Goal: Information Seeking & Learning: Learn about a topic

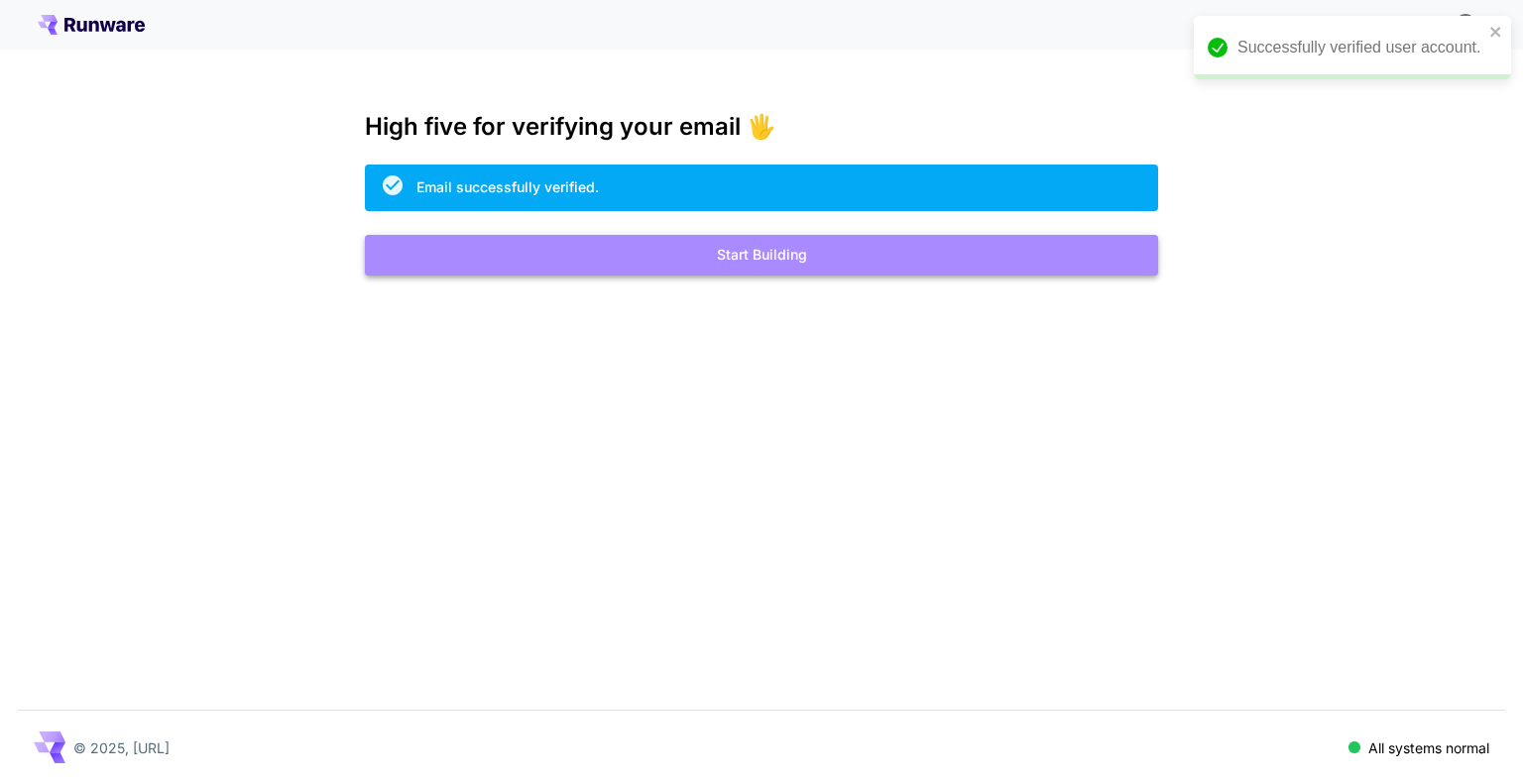
click at [779, 262] on button "Start Building" at bounding box center [762, 254] width 793 height 41
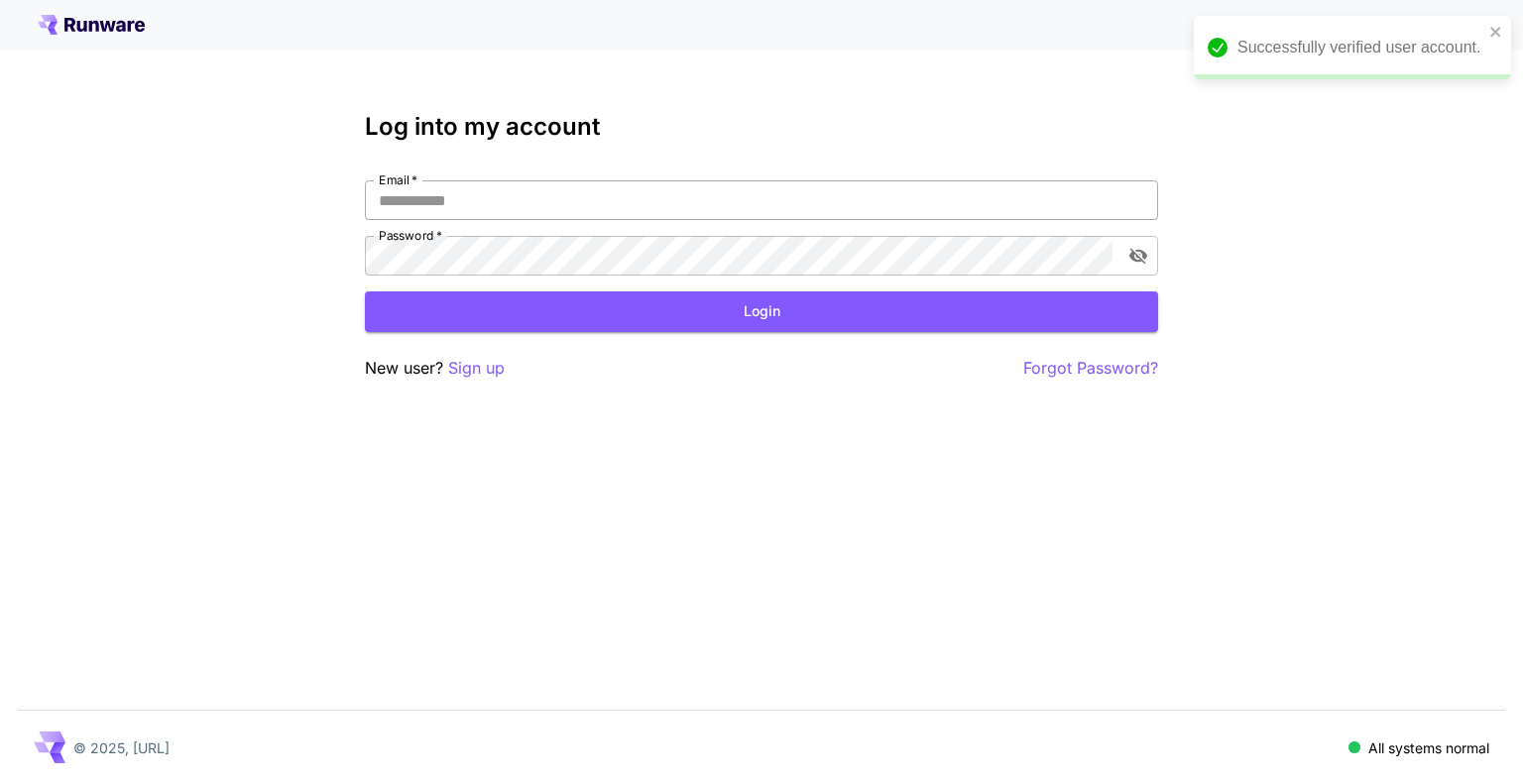
click at [651, 193] on input "Email   *" at bounding box center [762, 200] width 793 height 40
type input "**********"
click at [724, 320] on button "Login" at bounding box center [762, 311] width 793 height 41
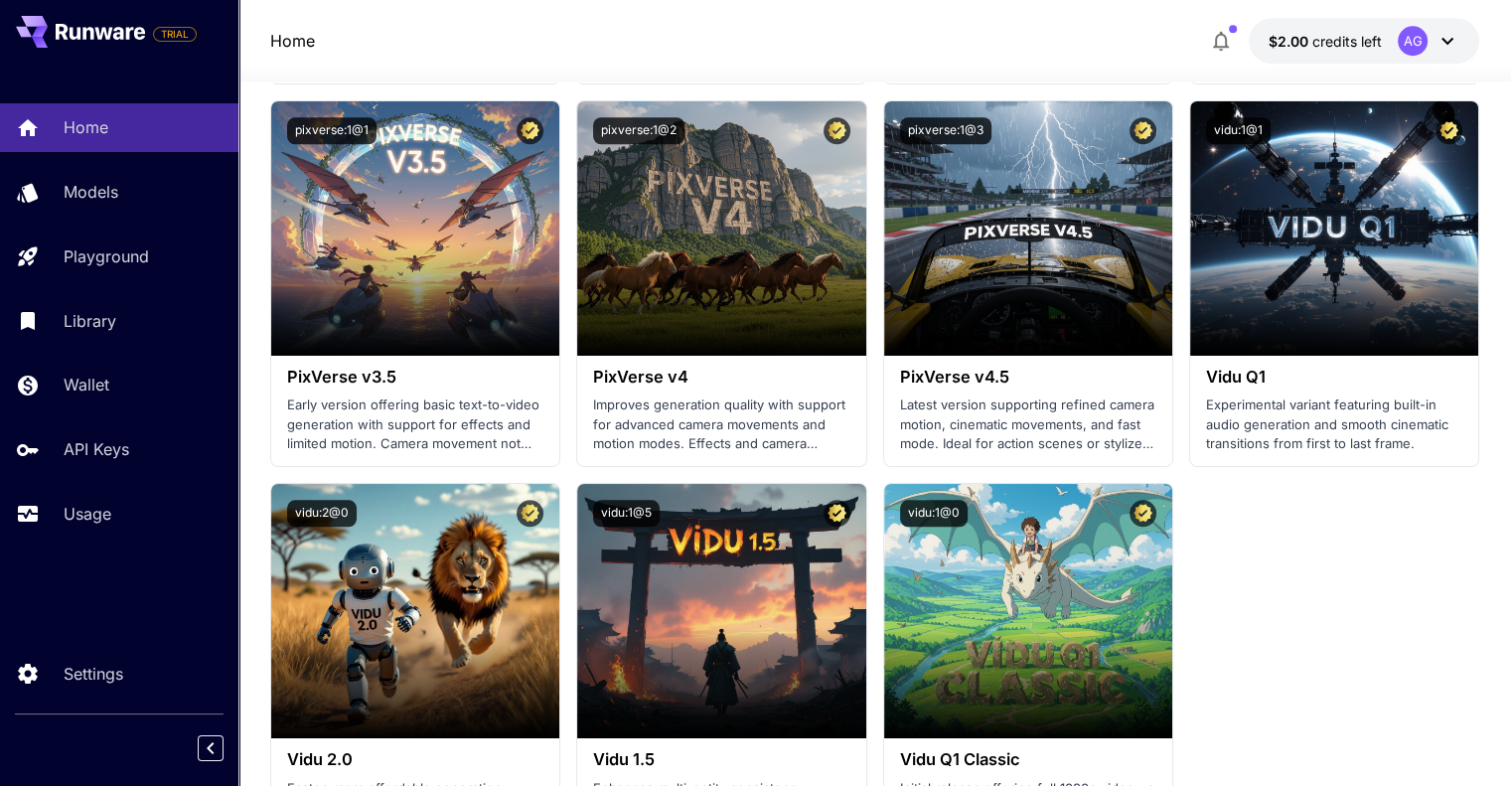
scroll to position [1770, 0]
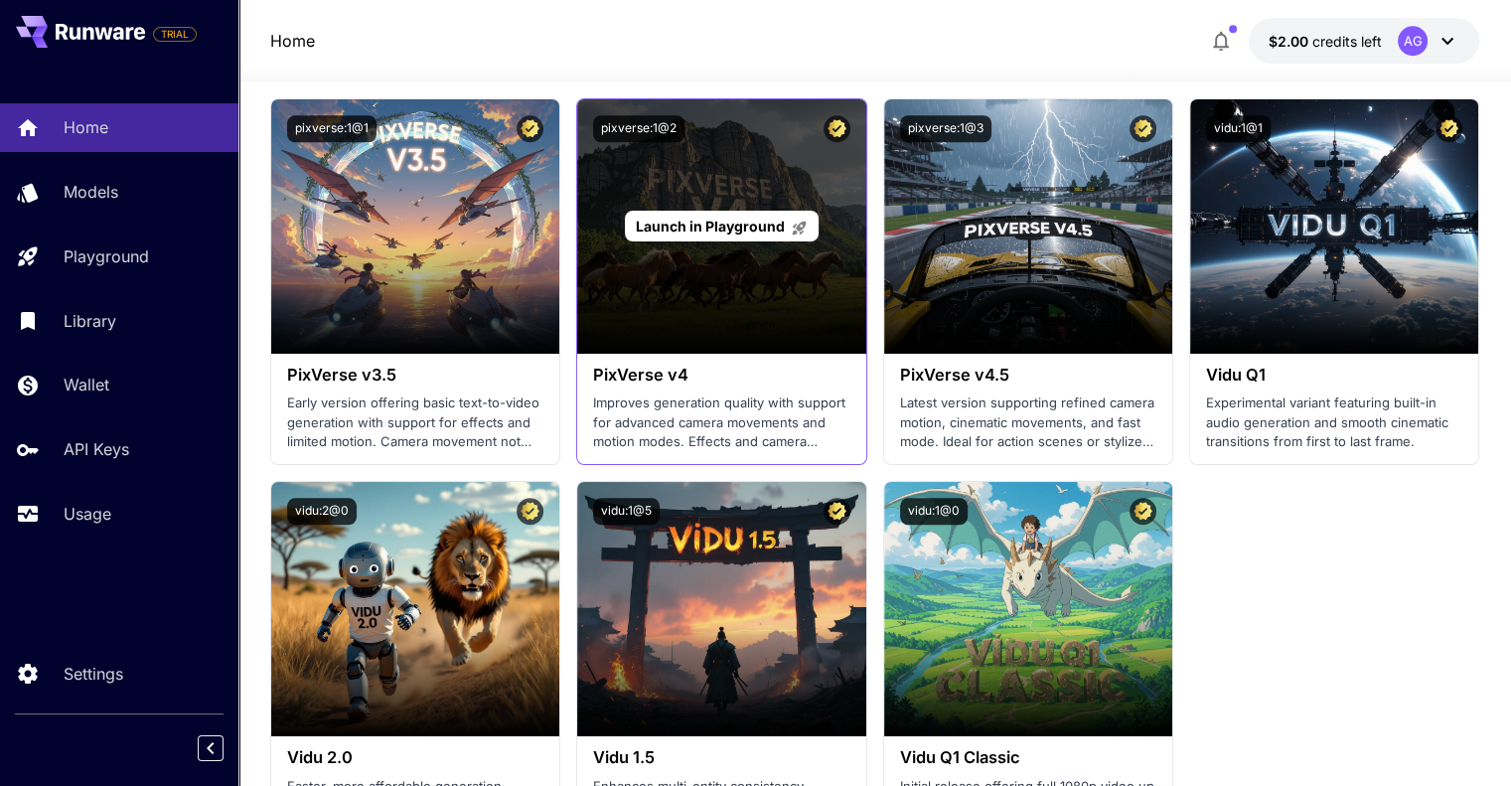
click at [717, 190] on div "Launch in Playground" at bounding box center [721, 226] width 288 height 254
click at [739, 231] on span "Launch in Playground" at bounding box center [710, 226] width 149 height 17
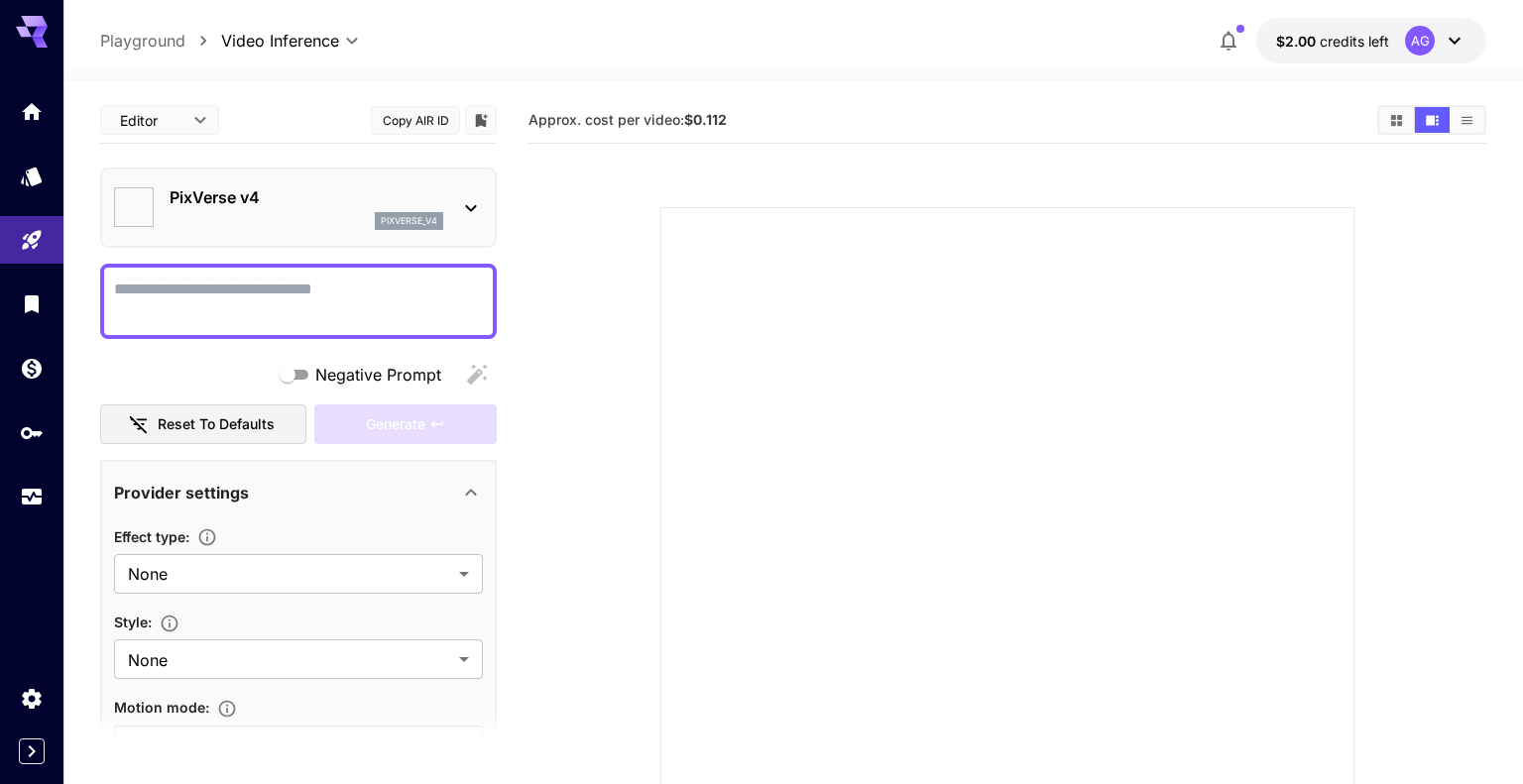
type input "******"
type input "**********"
type input "****"
click at [228, 559] on body "**********" at bounding box center [762, 480] width 1523 height 961
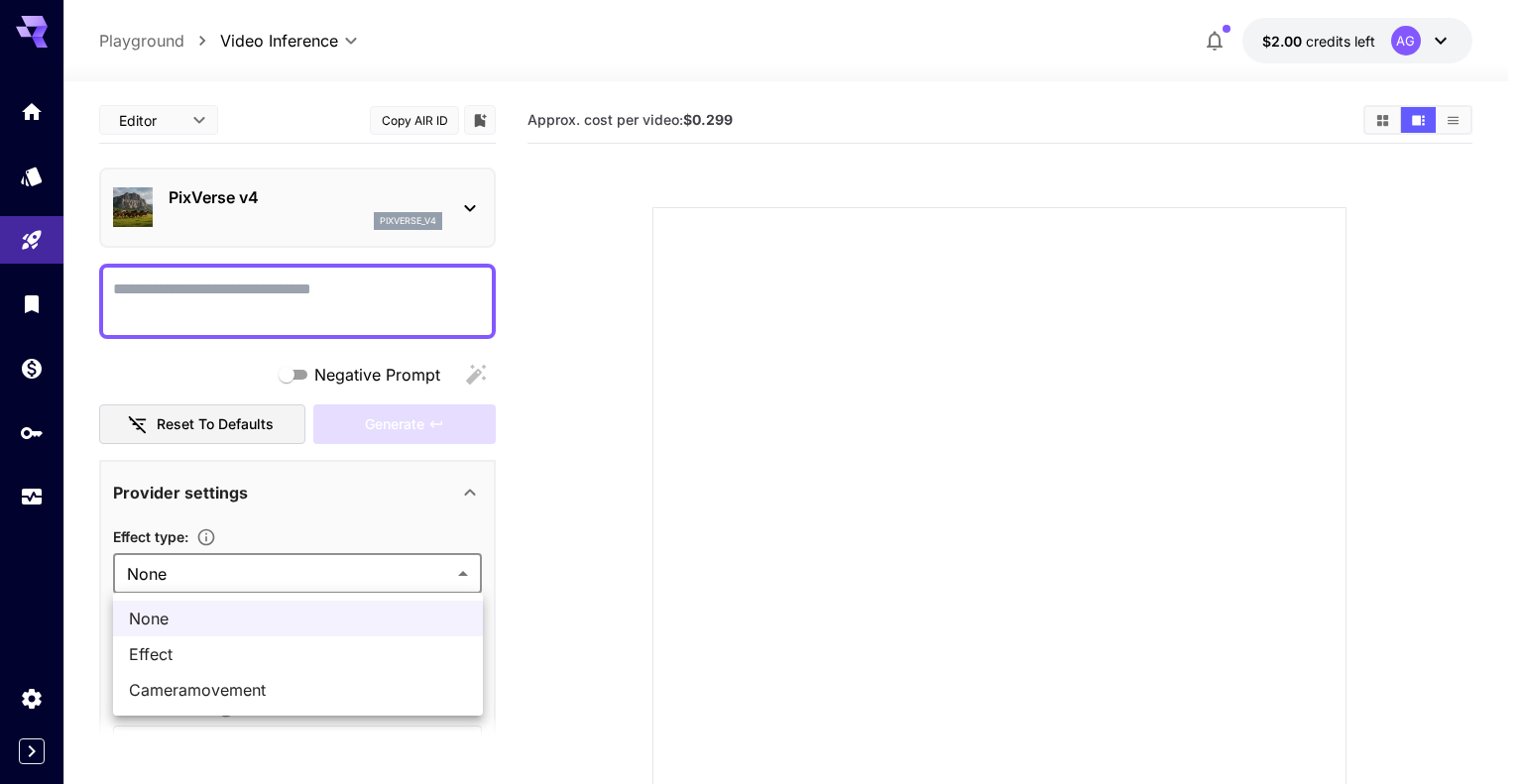
click at [228, 559] on div at bounding box center [762, 392] width 1523 height 784
click at [228, 559] on body "**********" at bounding box center [762, 480] width 1523 height 961
click at [242, 651] on span "Effect" at bounding box center [297, 654] width 338 height 24
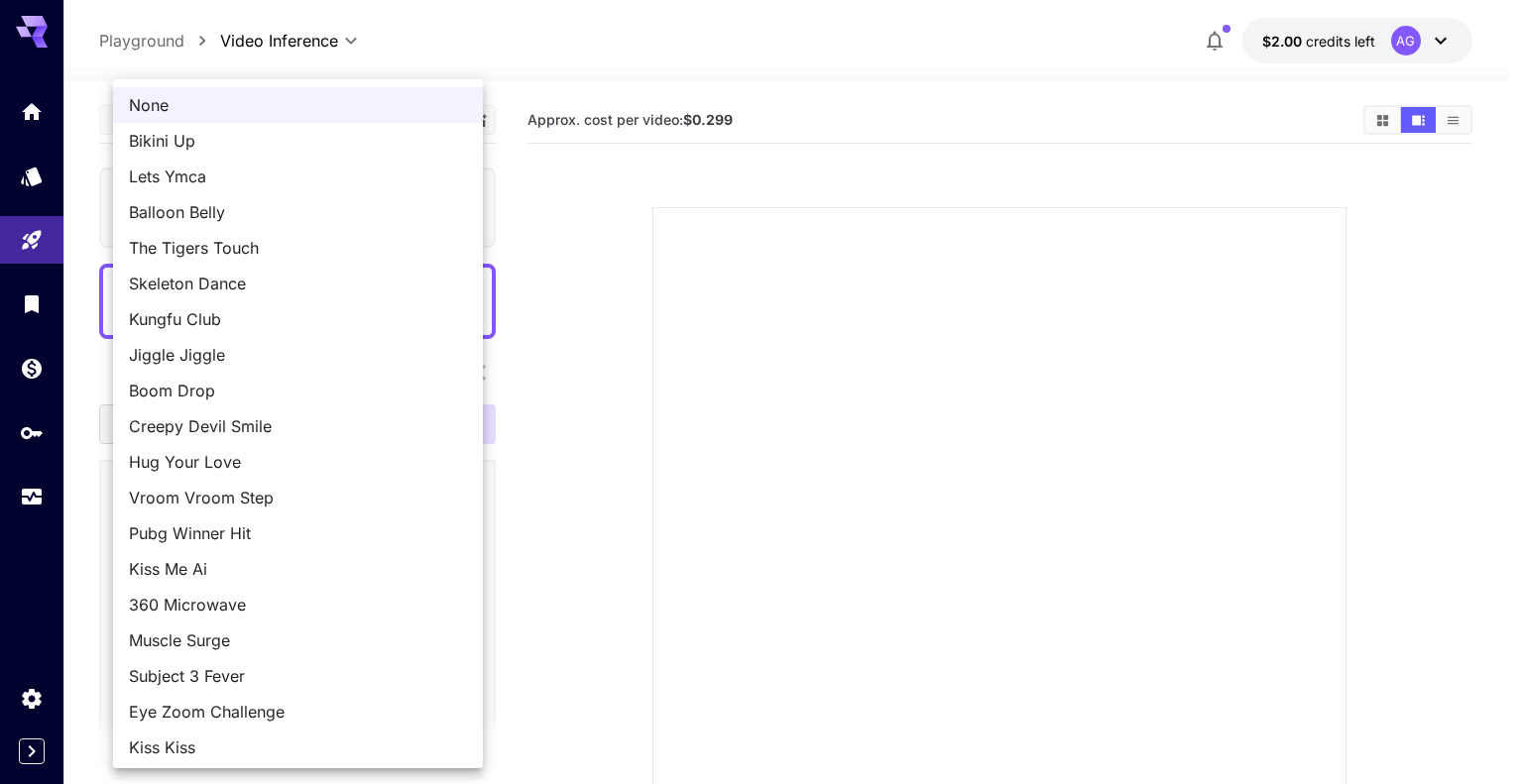
click at [239, 660] on body "**********" at bounding box center [762, 480] width 1523 height 961
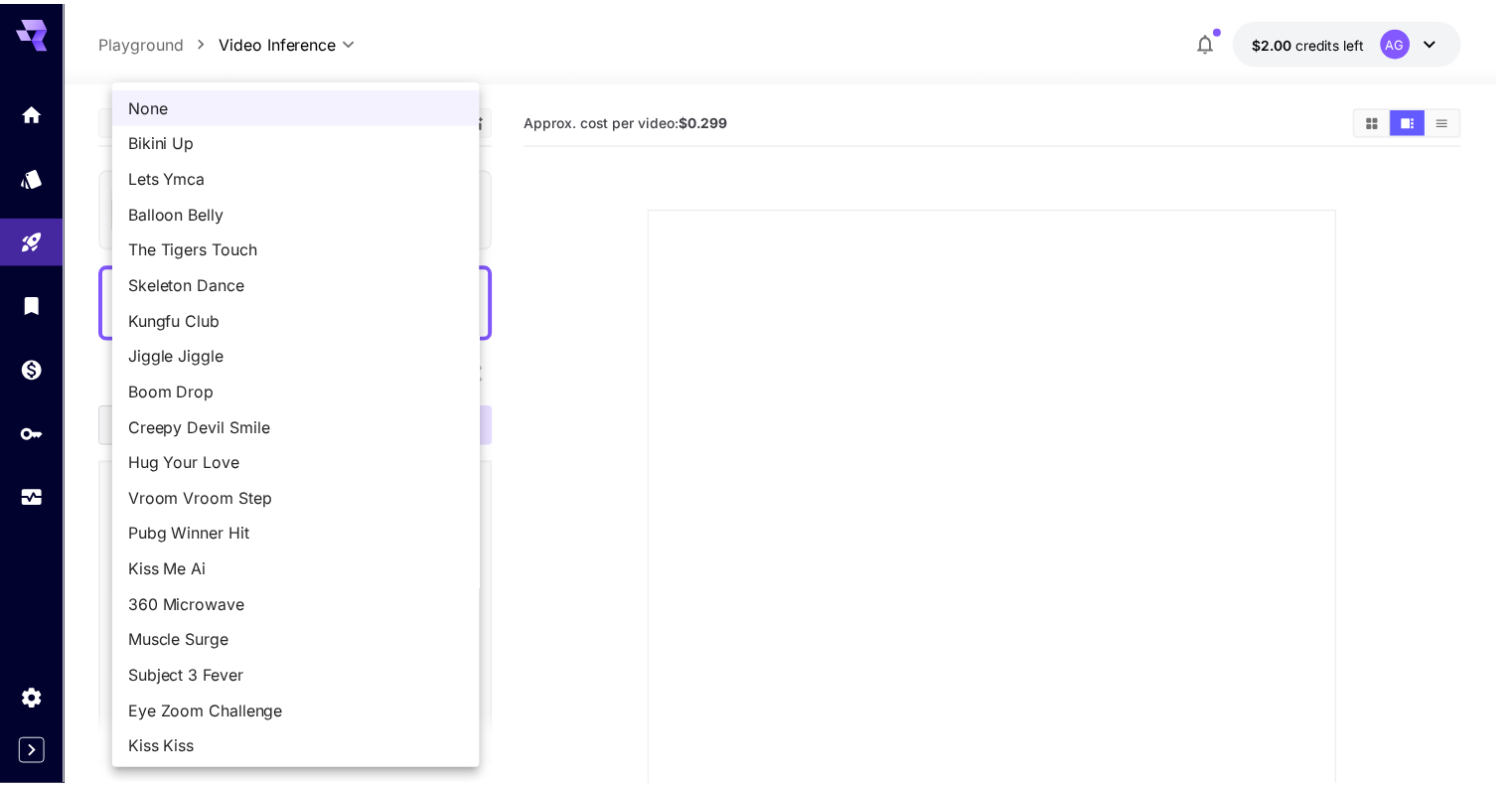
scroll to position [76, 0]
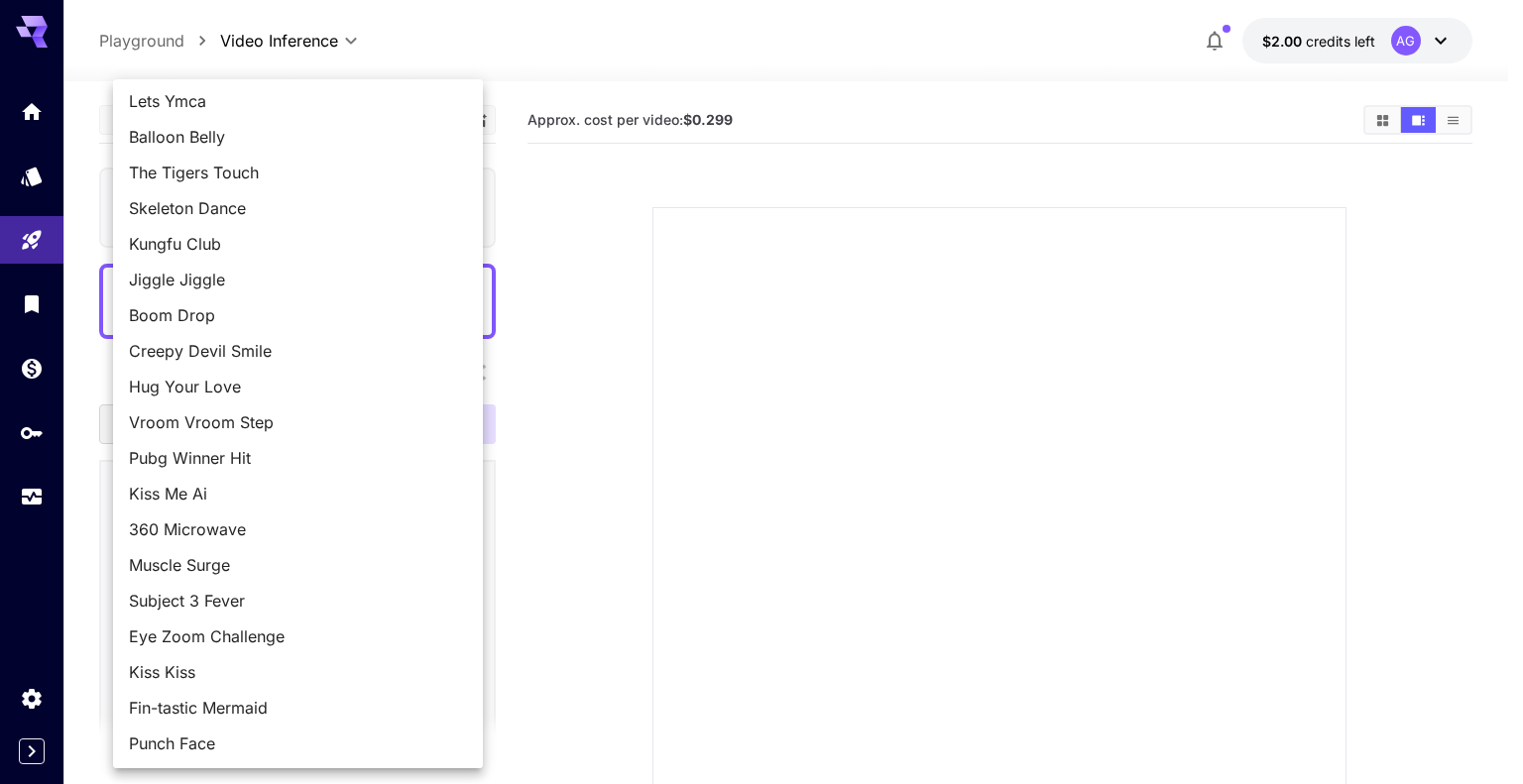
click at [490, 582] on div at bounding box center [762, 392] width 1523 height 784
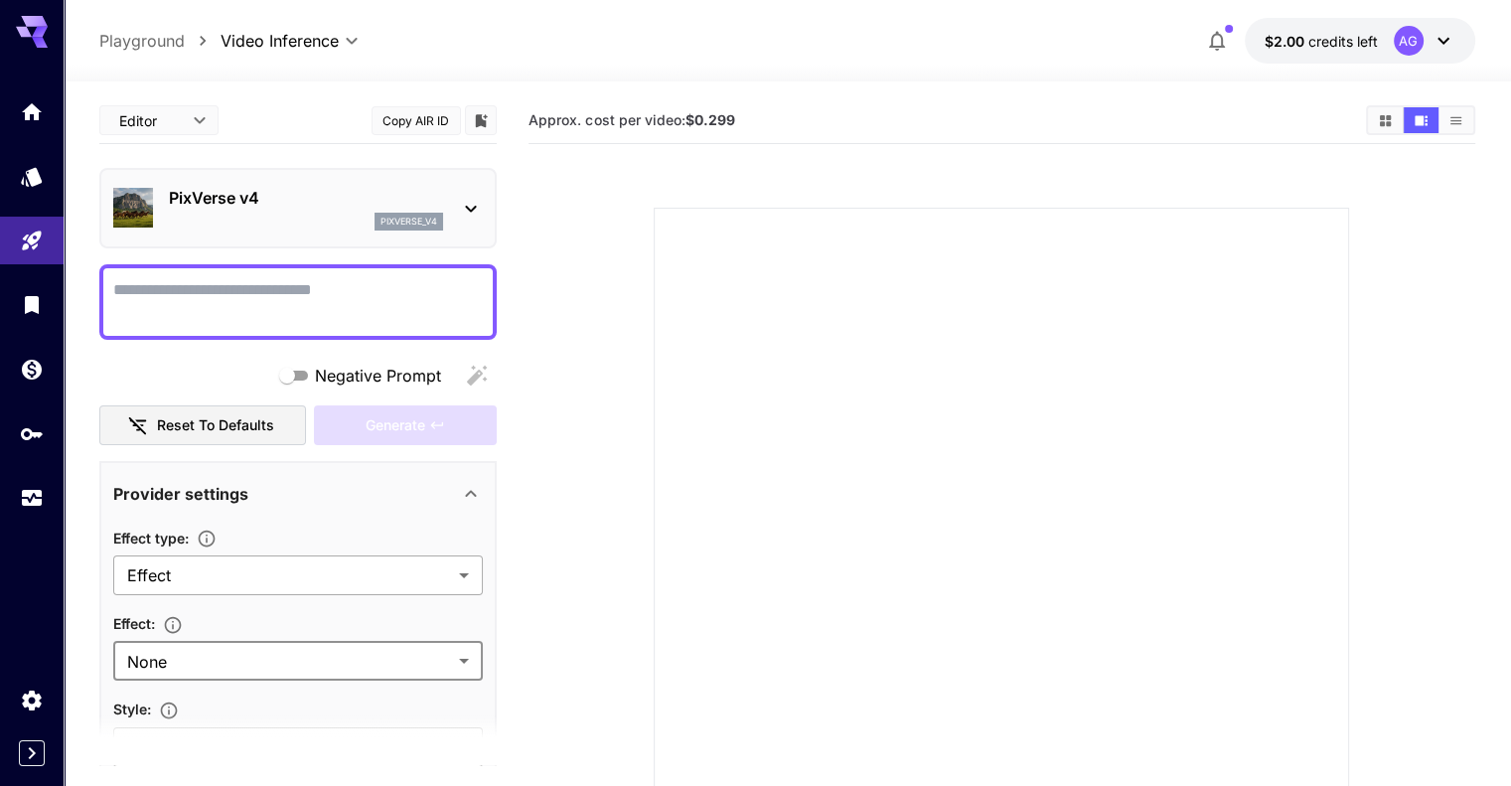
click at [428, 590] on body "**********" at bounding box center [755, 481] width 1511 height 963
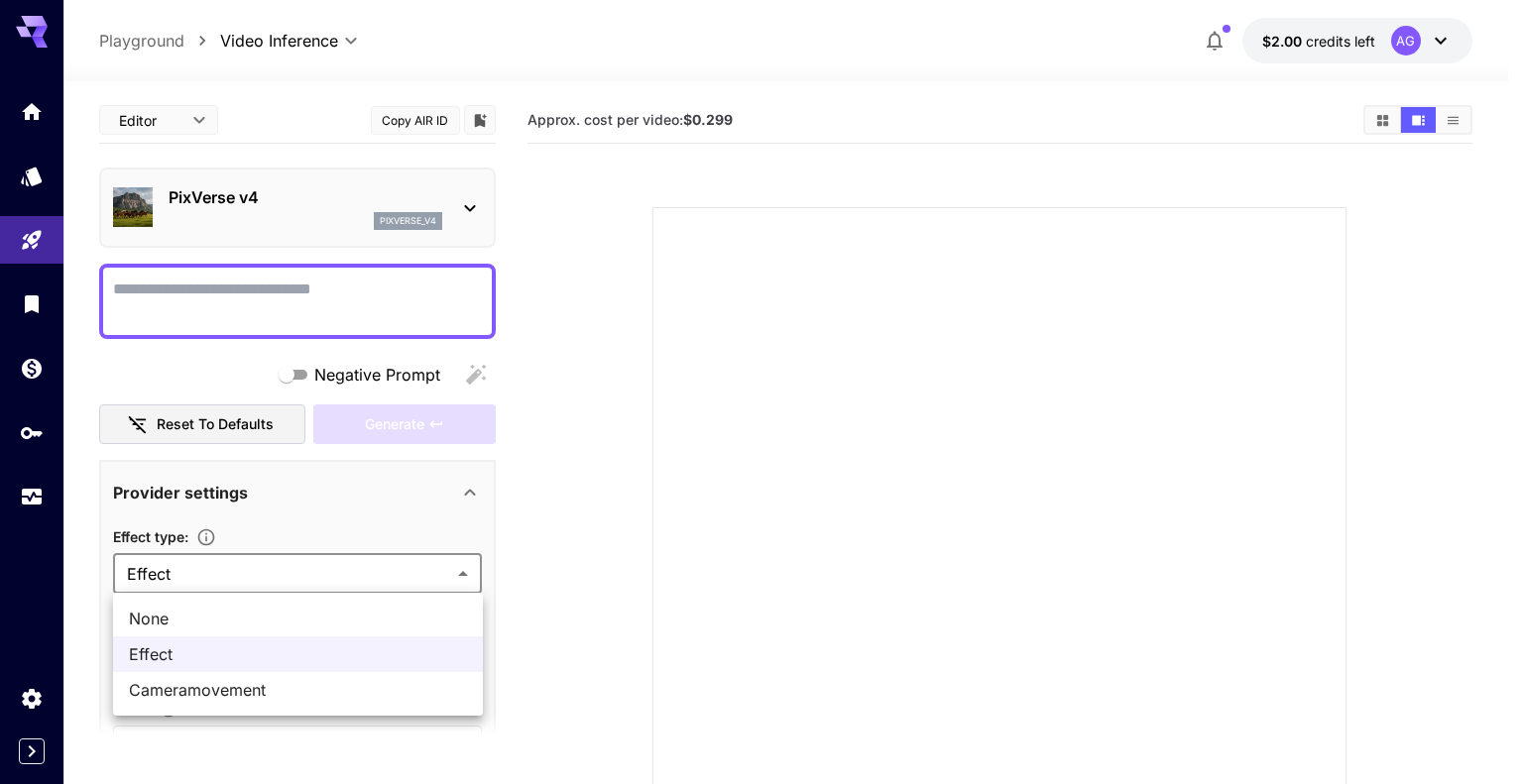
click at [411, 629] on span "None" at bounding box center [297, 618] width 338 height 24
type input "*******"
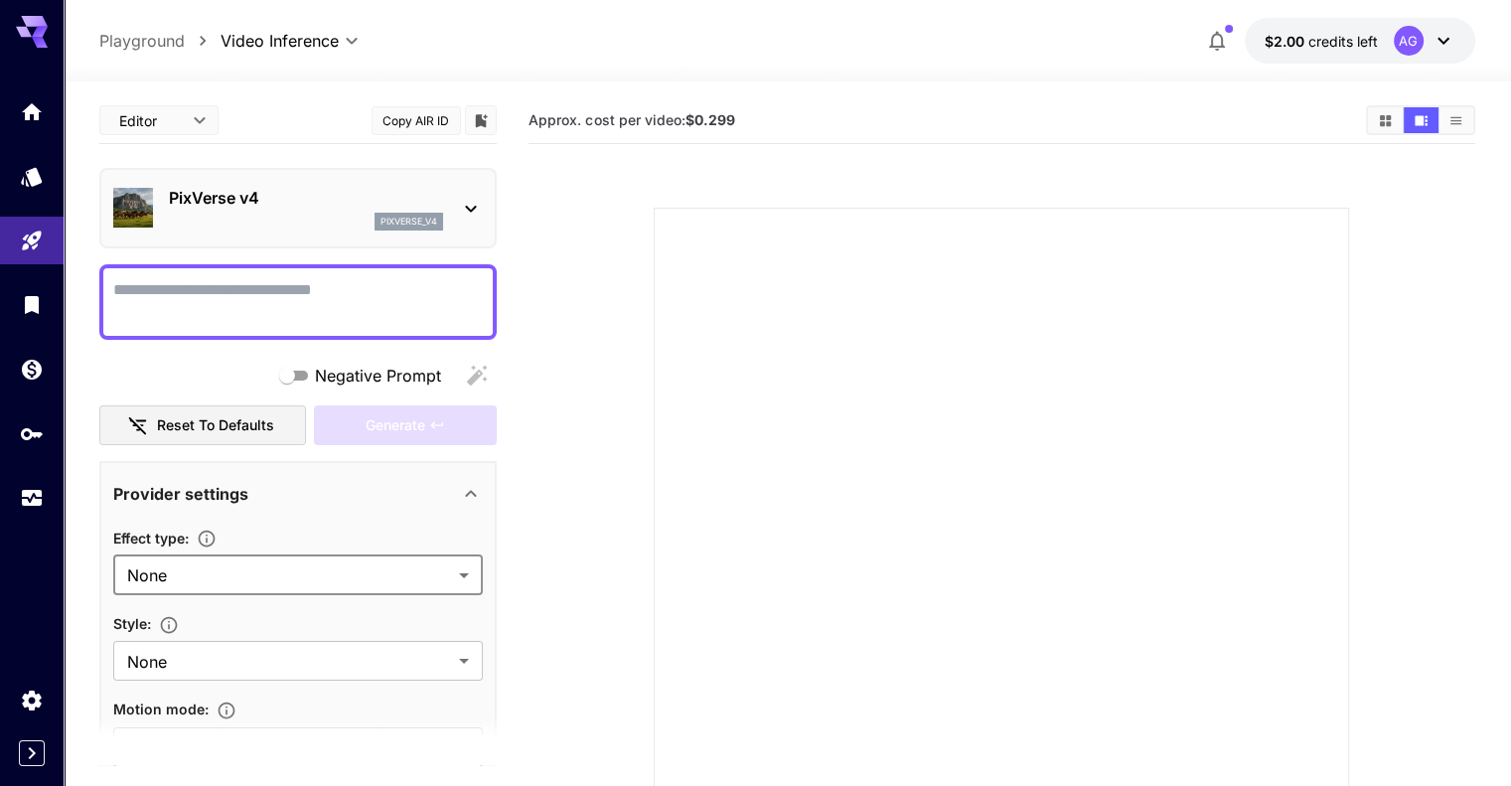
click at [394, 536] on div "Effect type :" at bounding box center [298, 538] width 370 height 24
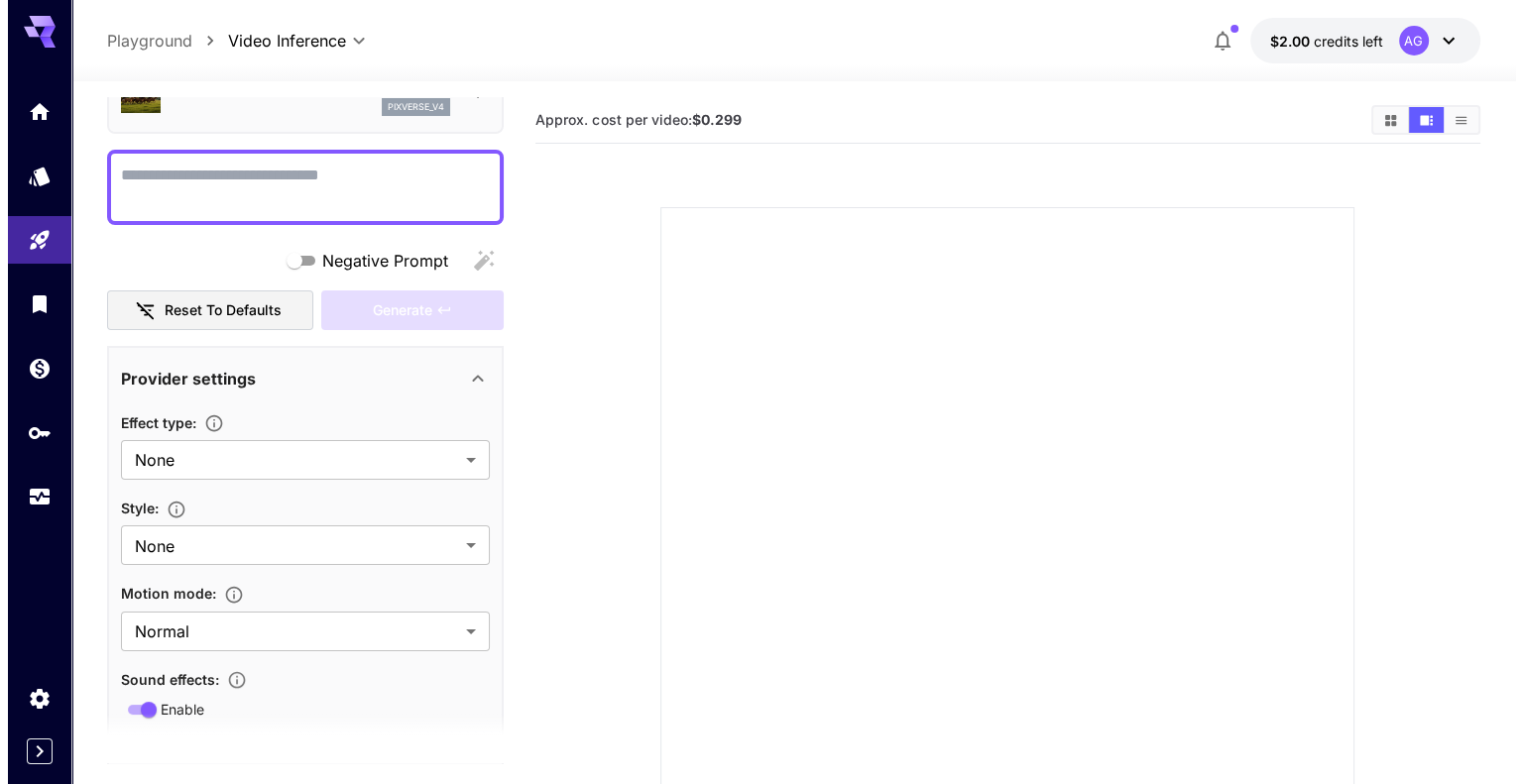
scroll to position [0, 0]
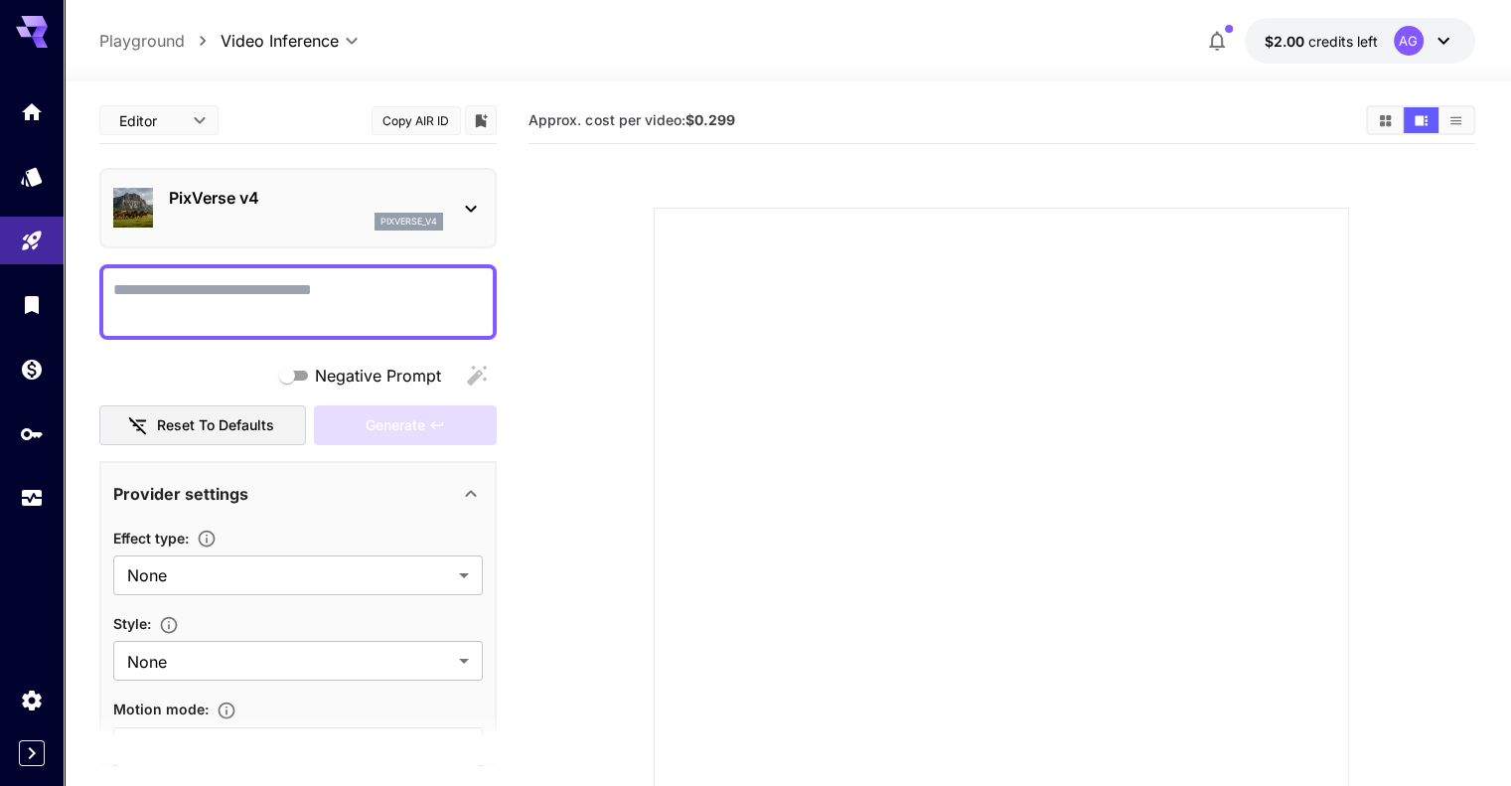
click at [146, 33] on p "Playground" at bounding box center [141, 41] width 85 height 24
type input "**********"
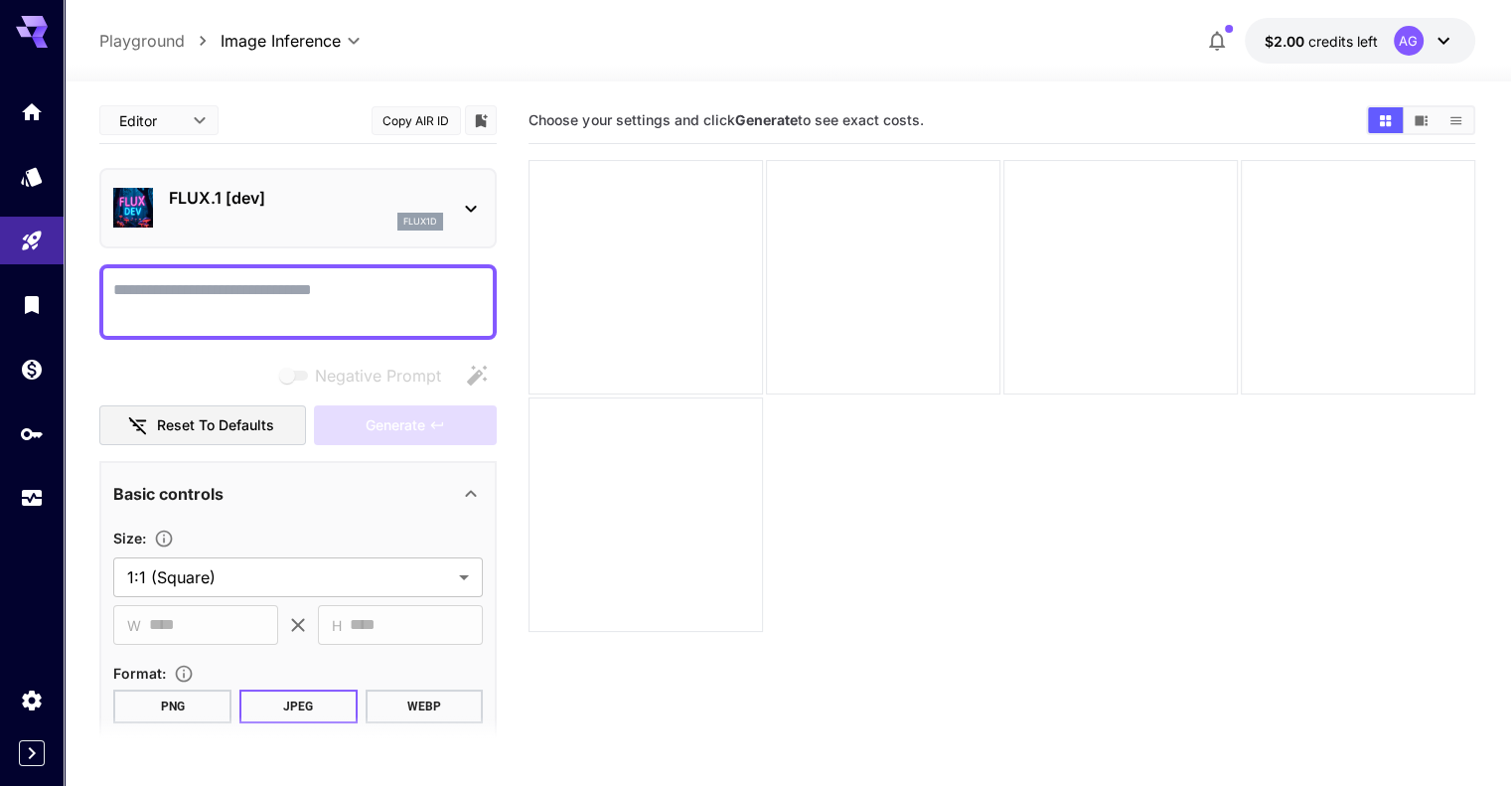
click at [35, 39] on icon at bounding box center [40, 42] width 16 height 11
click at [33, 193] on link at bounding box center [32, 176] width 64 height 49
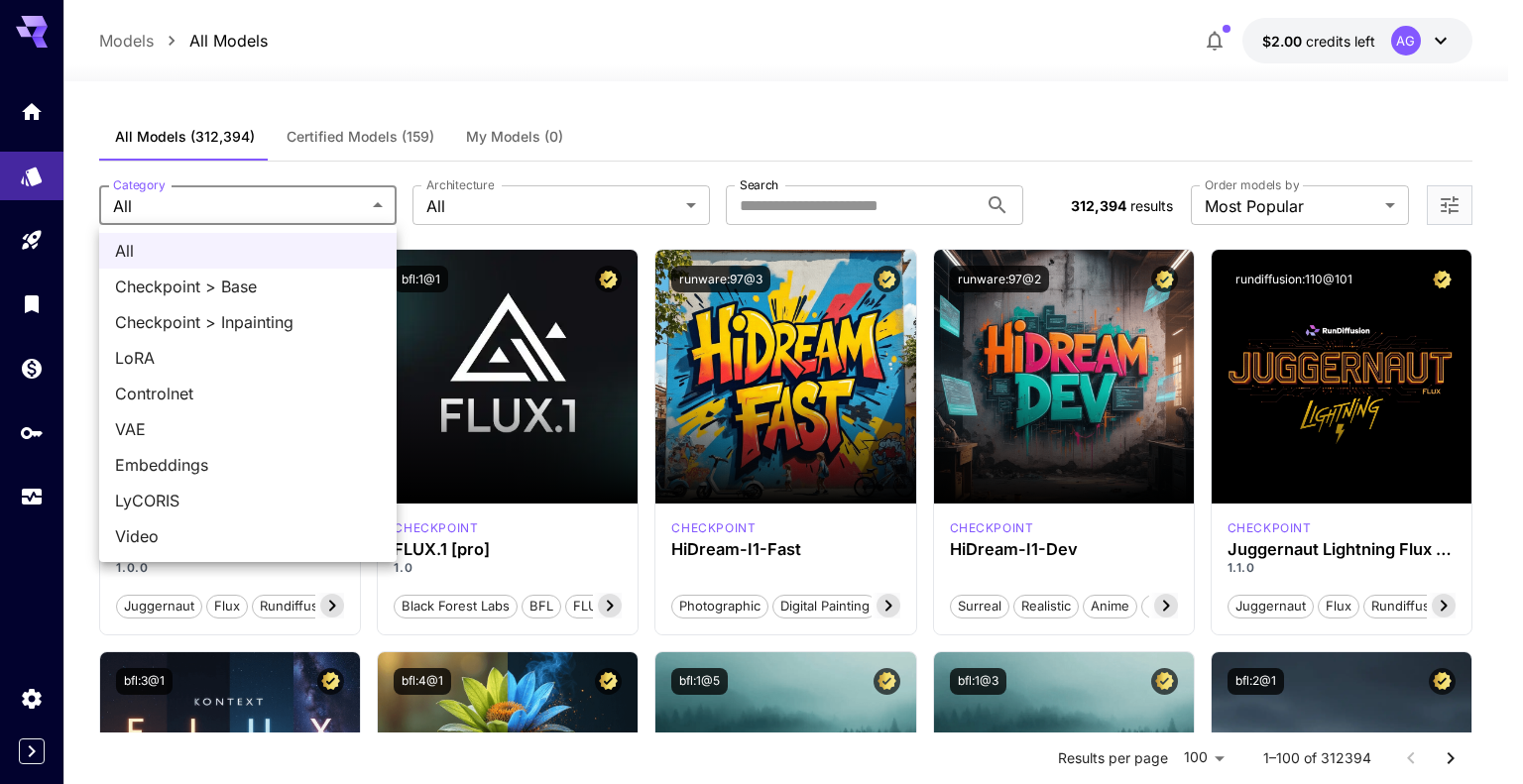
click at [520, 221] on div at bounding box center [762, 392] width 1523 height 784
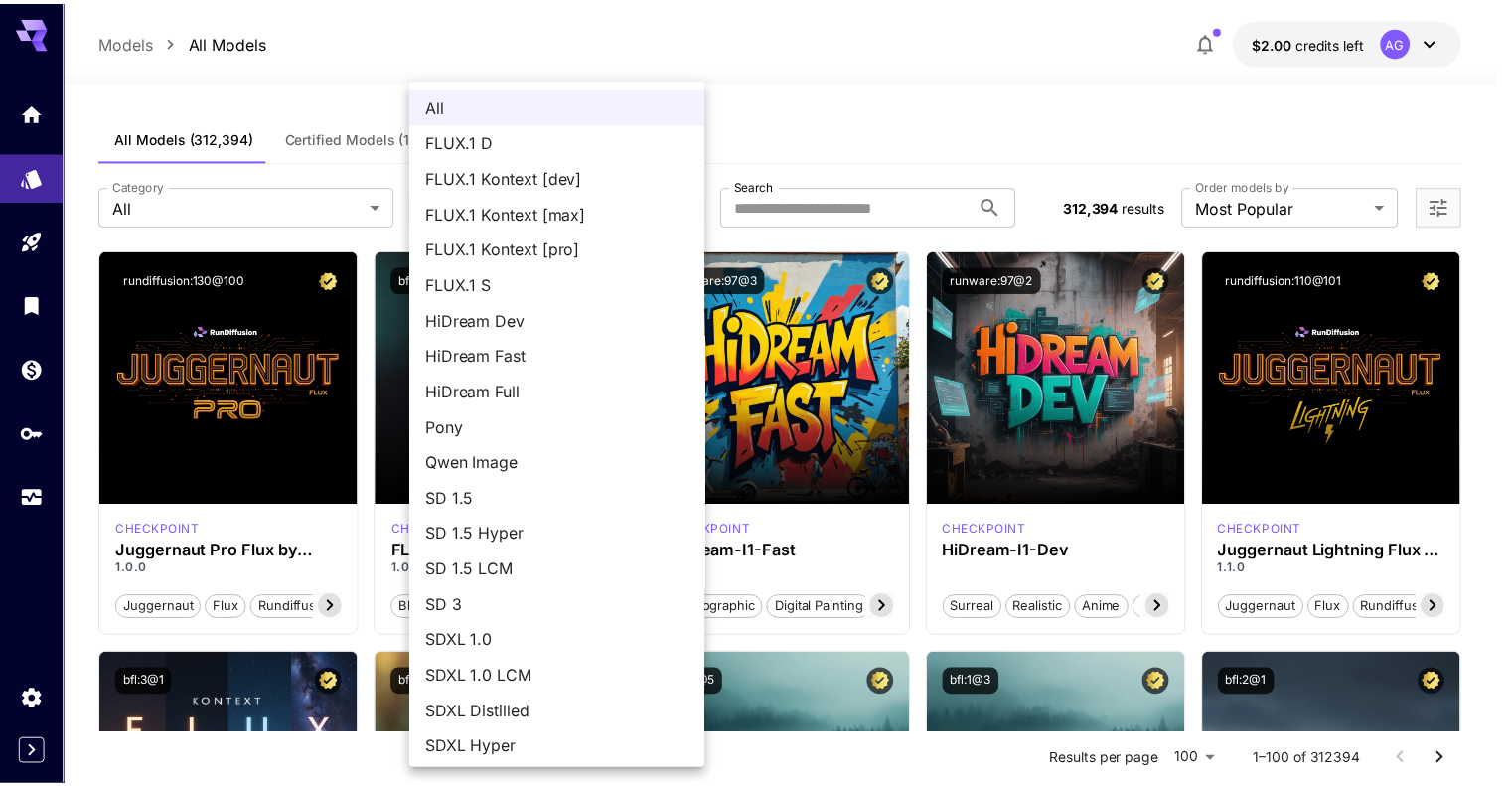
scroll to position [76, 0]
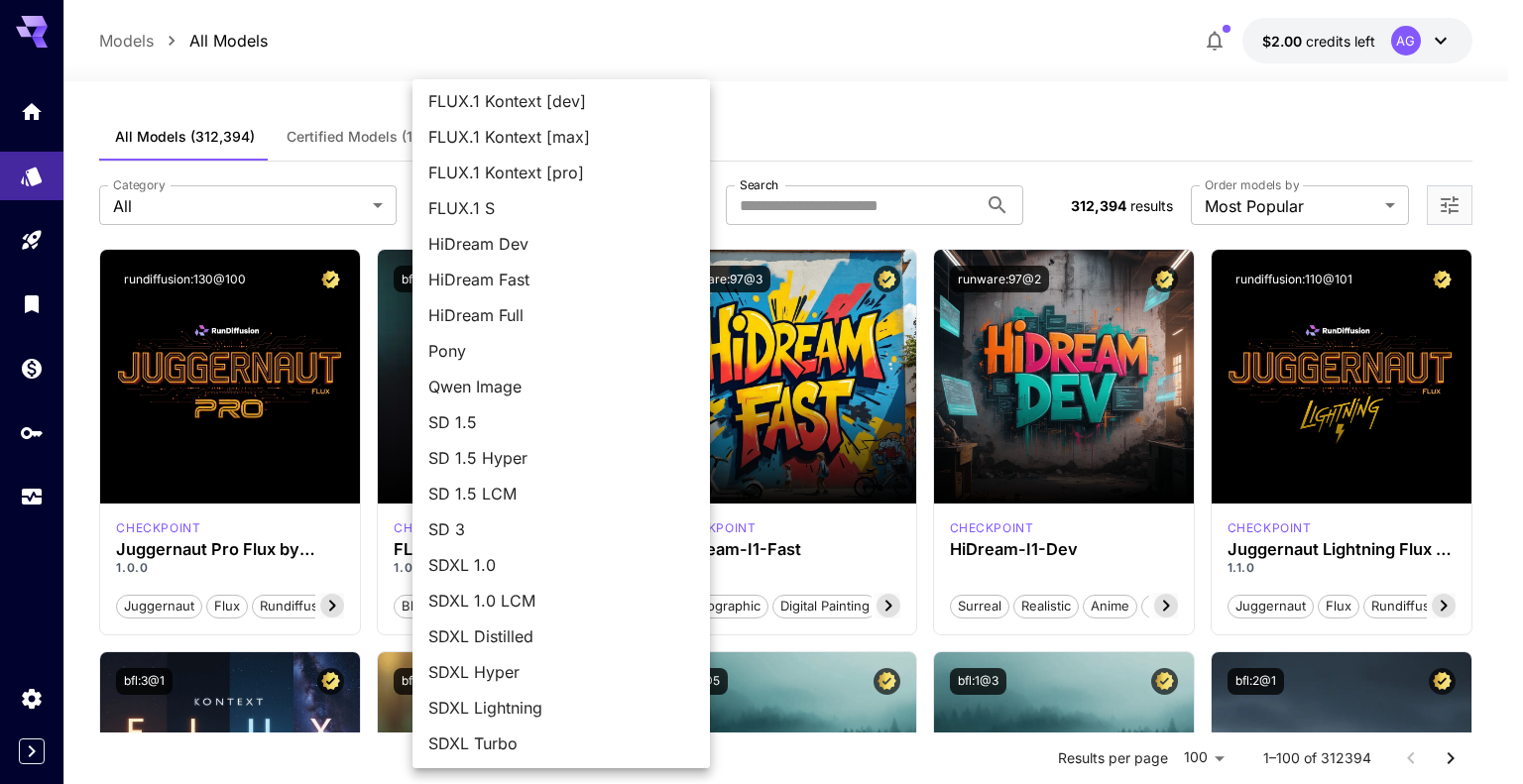
click at [865, 145] on div at bounding box center [762, 392] width 1523 height 784
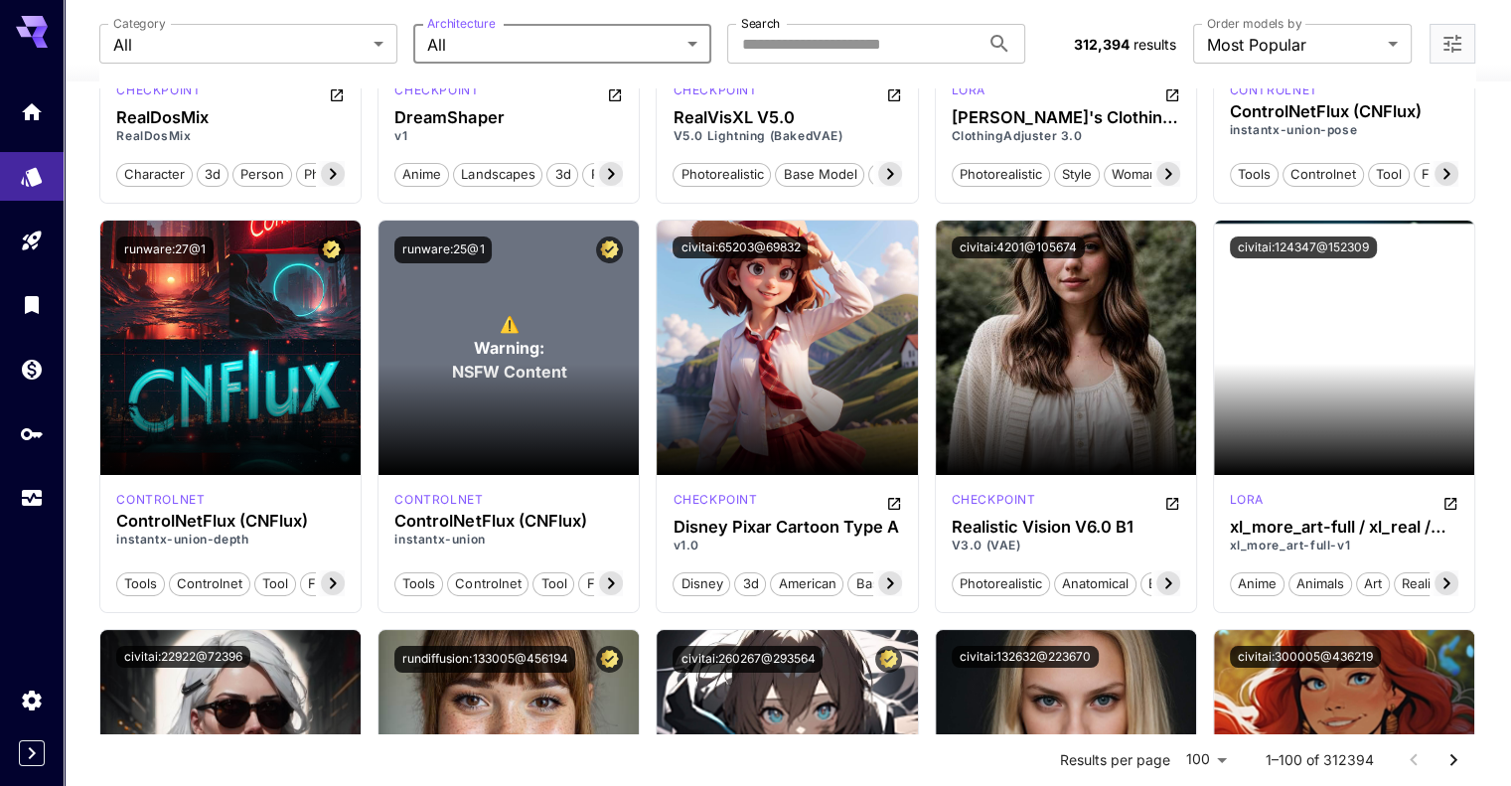
scroll to position [7373, 0]
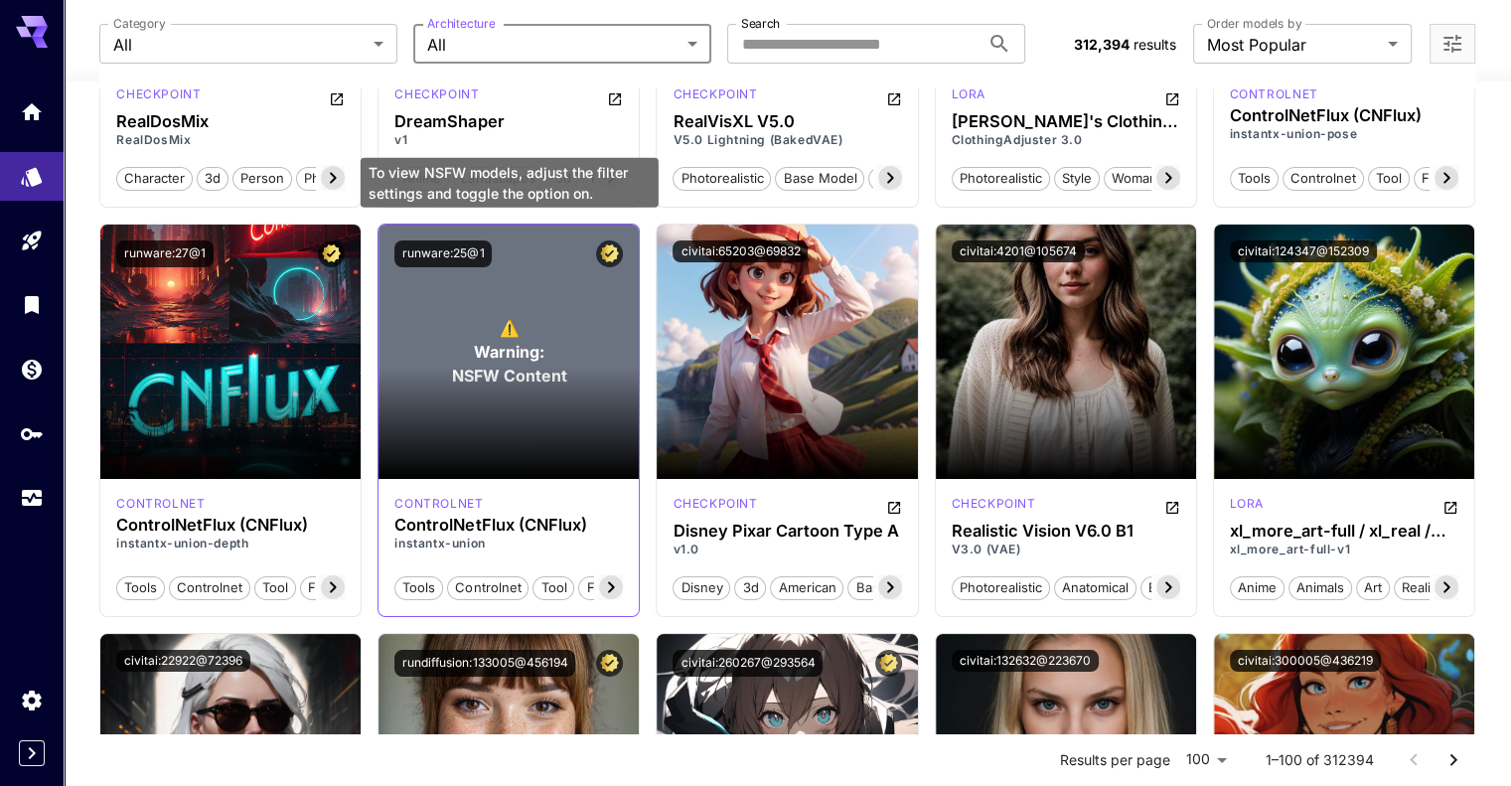
click at [533, 317] on p "⚠️ Warning: NSFW Content" at bounding box center [508, 352] width 115 height 72
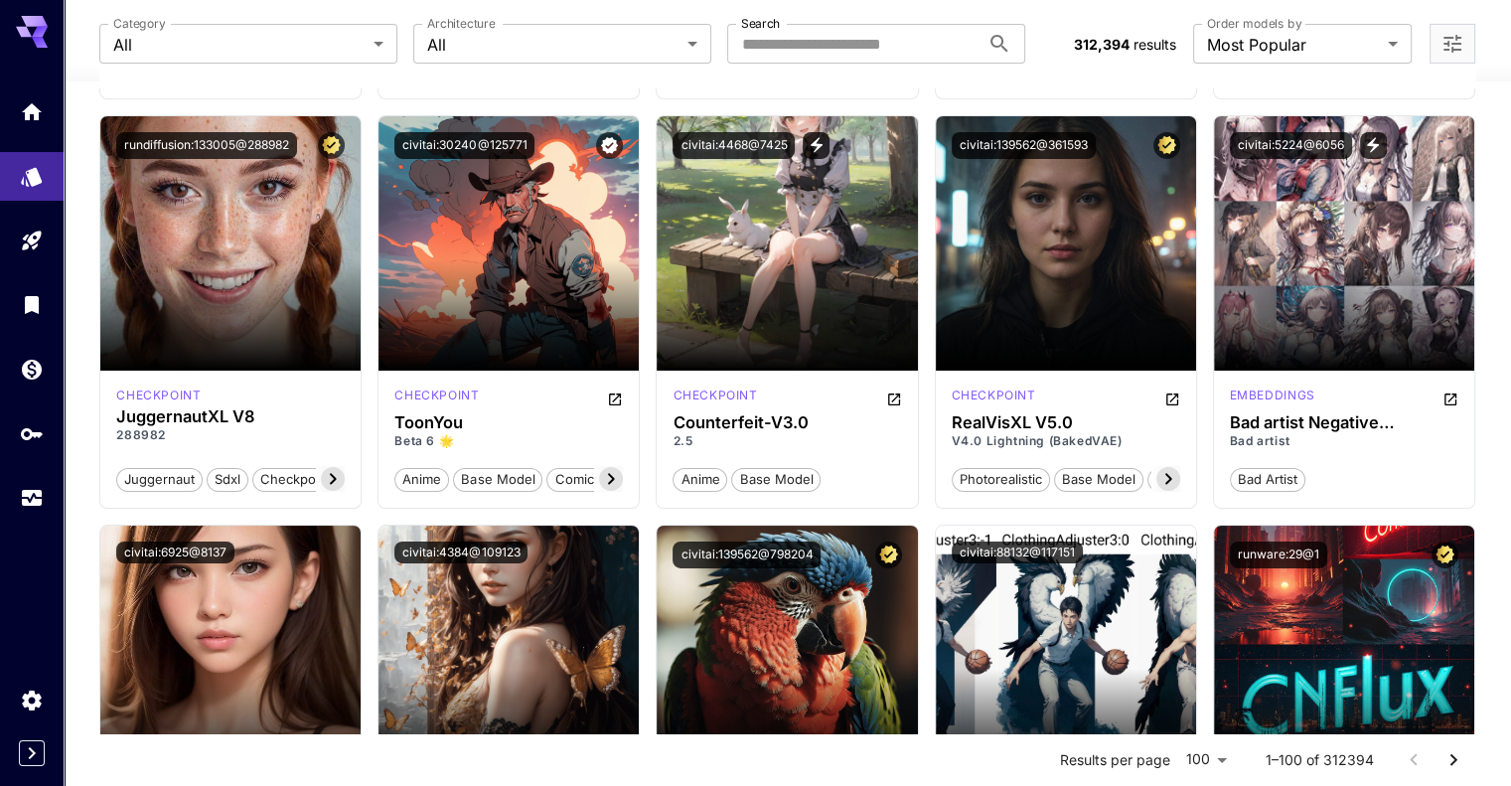
scroll to position [6666, 0]
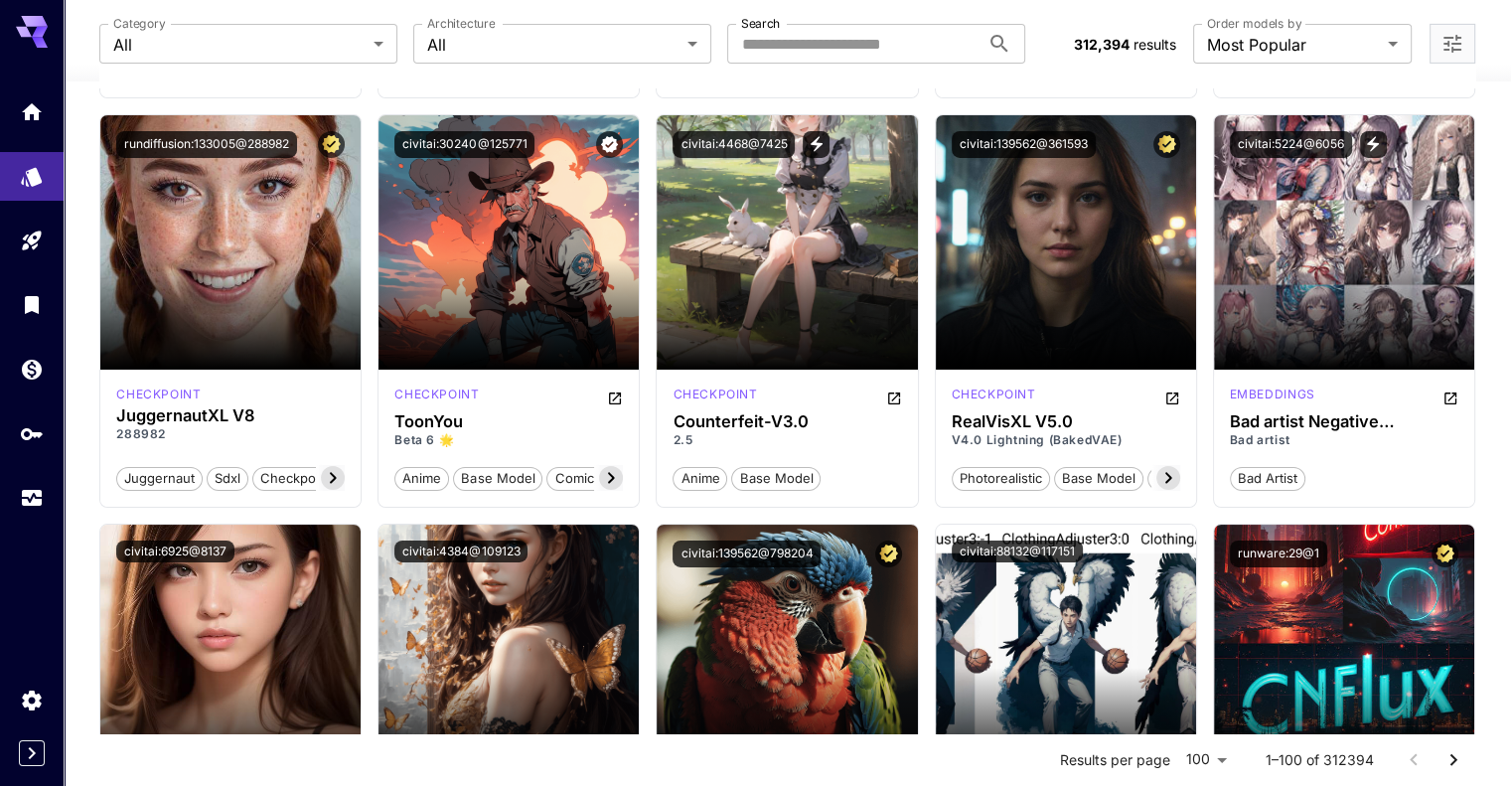
click at [939, 554] on div "civitai:88132@117151" at bounding box center [1066, 552] width 260 height 54
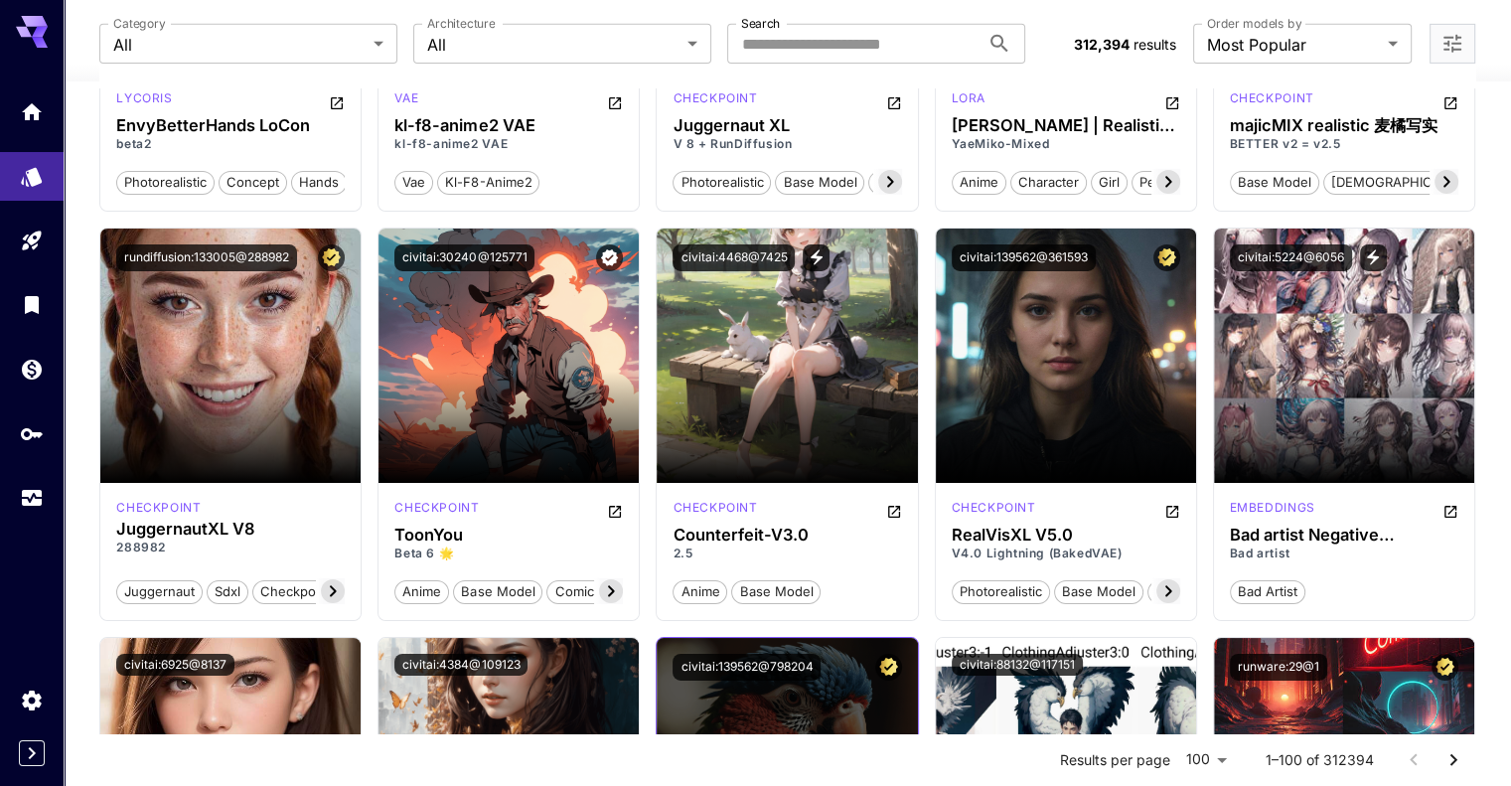
scroll to position [6553, 0]
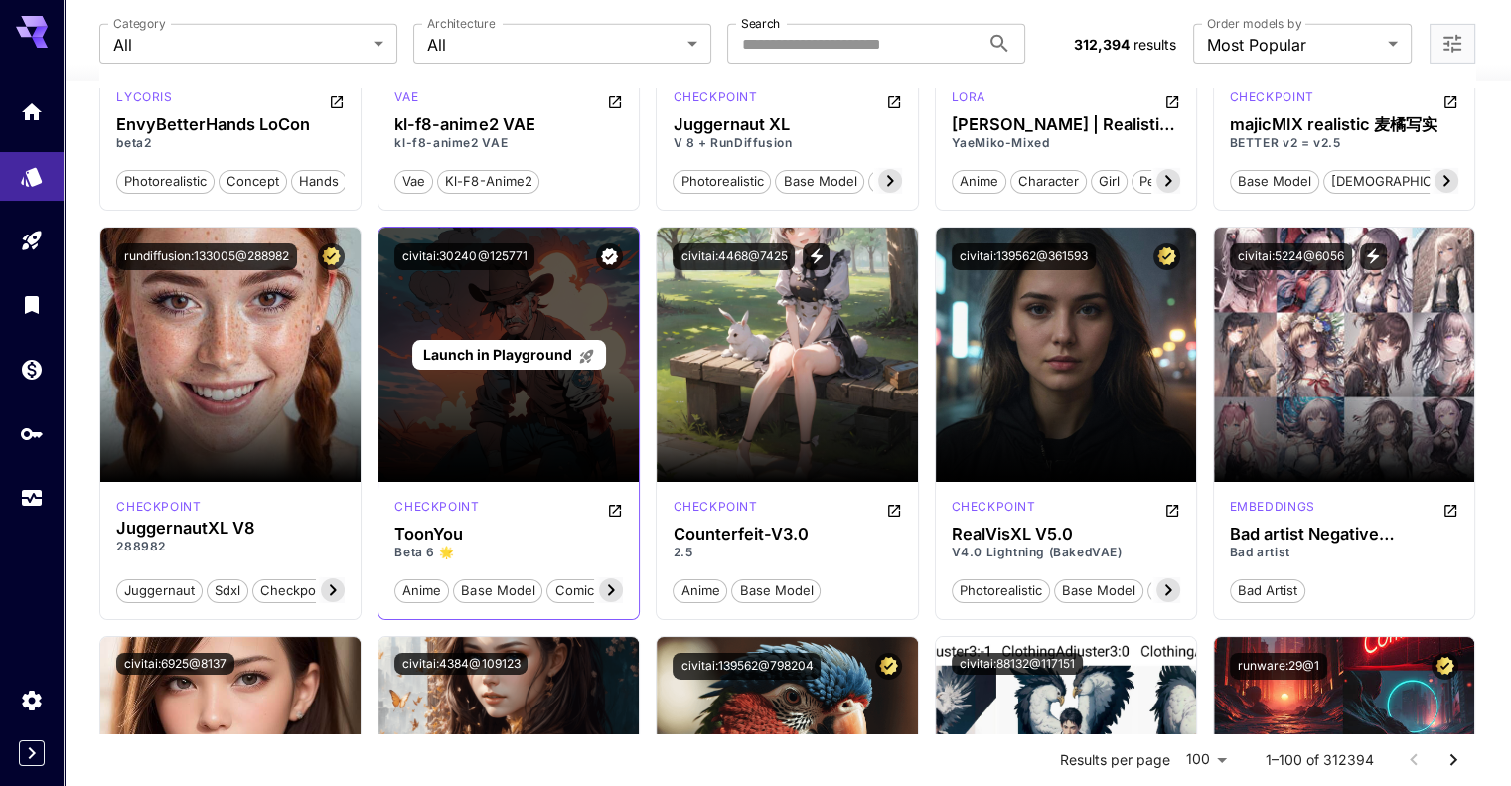
drag, startPoint x: 523, startPoint y: 404, endPoint x: 466, endPoint y: 356, distance: 74.7
click at [466, 356] on span "Launch in Playground" at bounding box center [497, 354] width 149 height 17
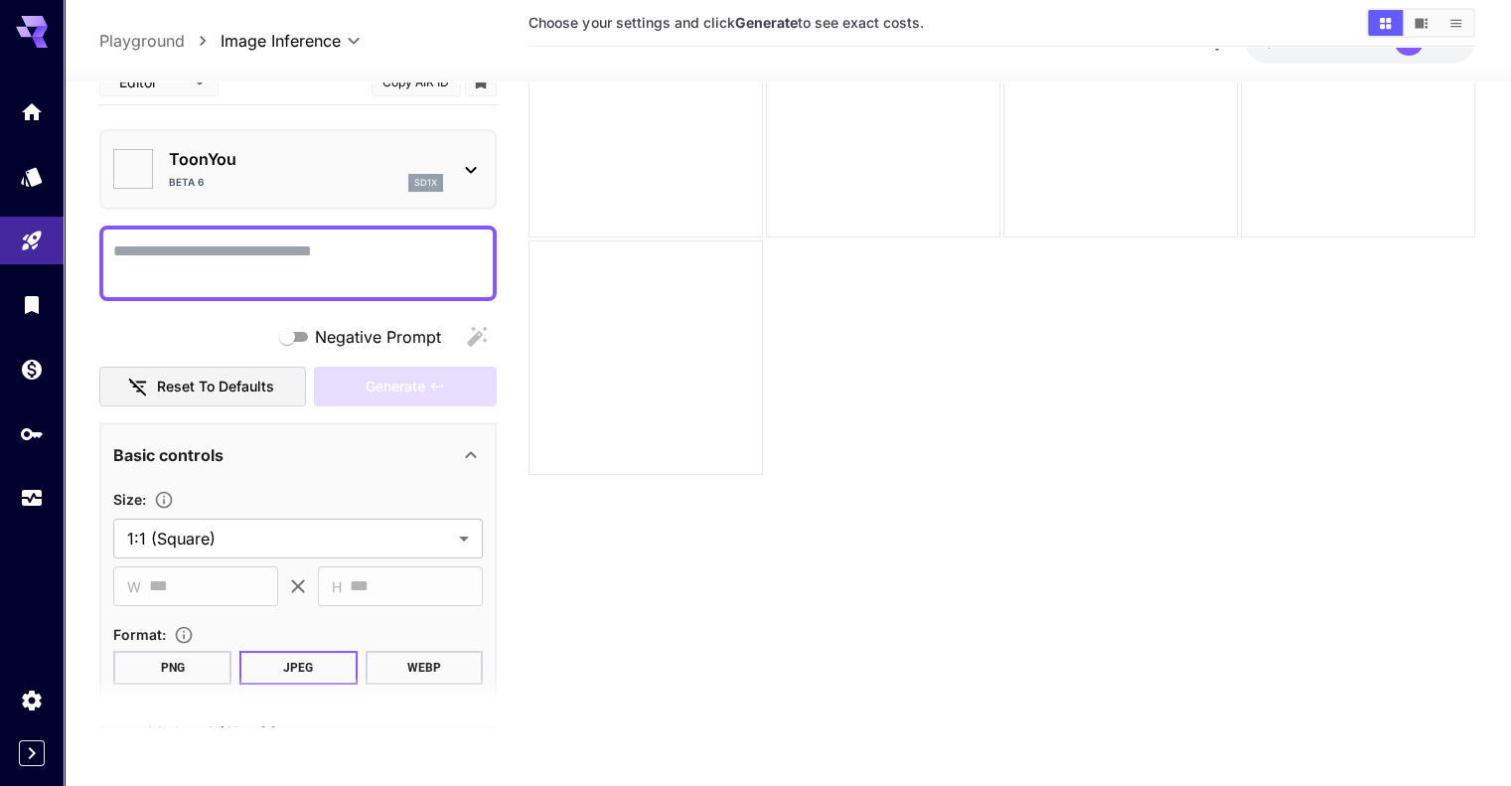
type input "*******"
click at [35, 748] on icon "Expand sidebar" at bounding box center [32, 753] width 24 height 24
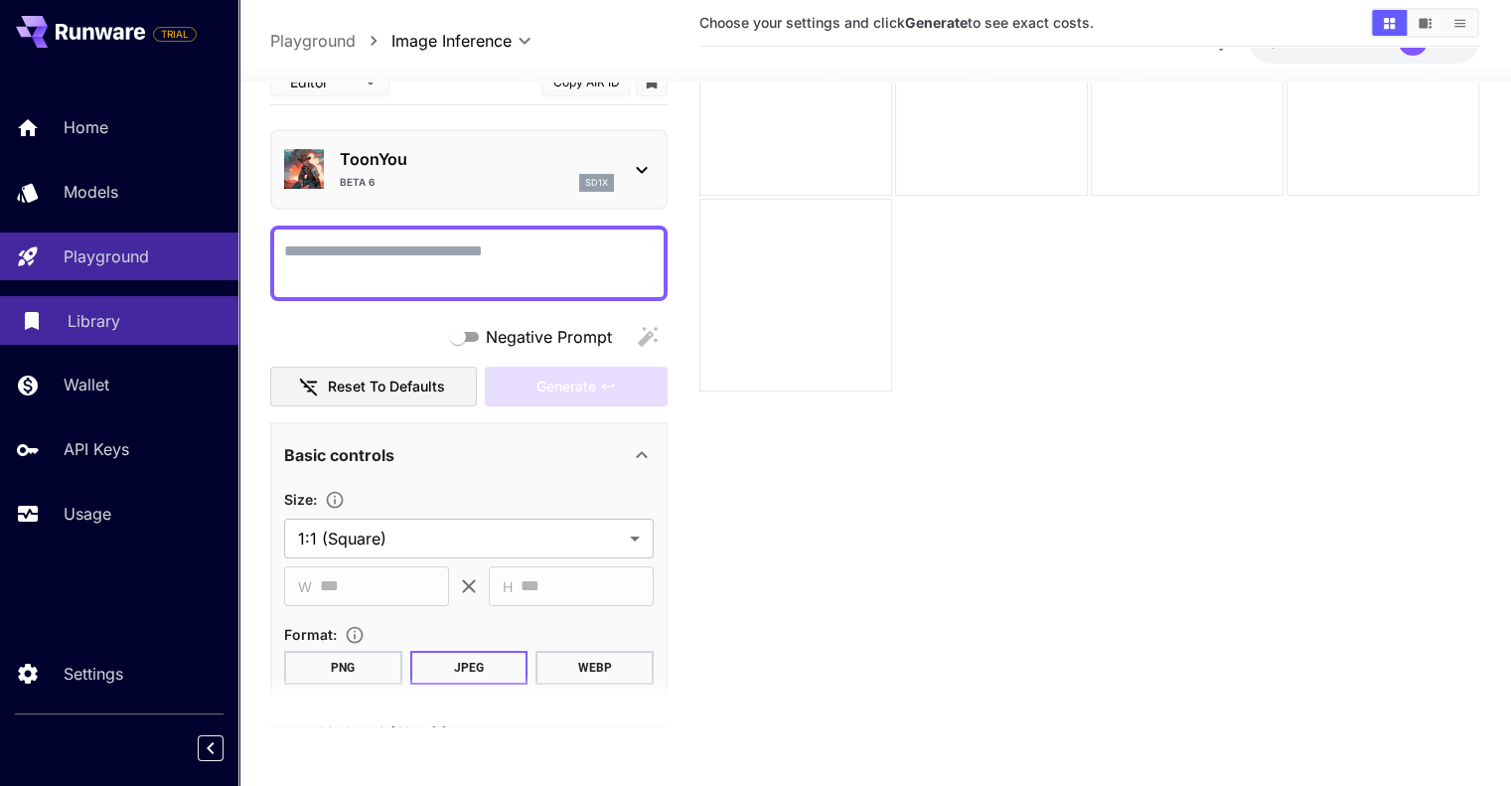
click at [95, 320] on p "Library" at bounding box center [94, 321] width 53 height 24
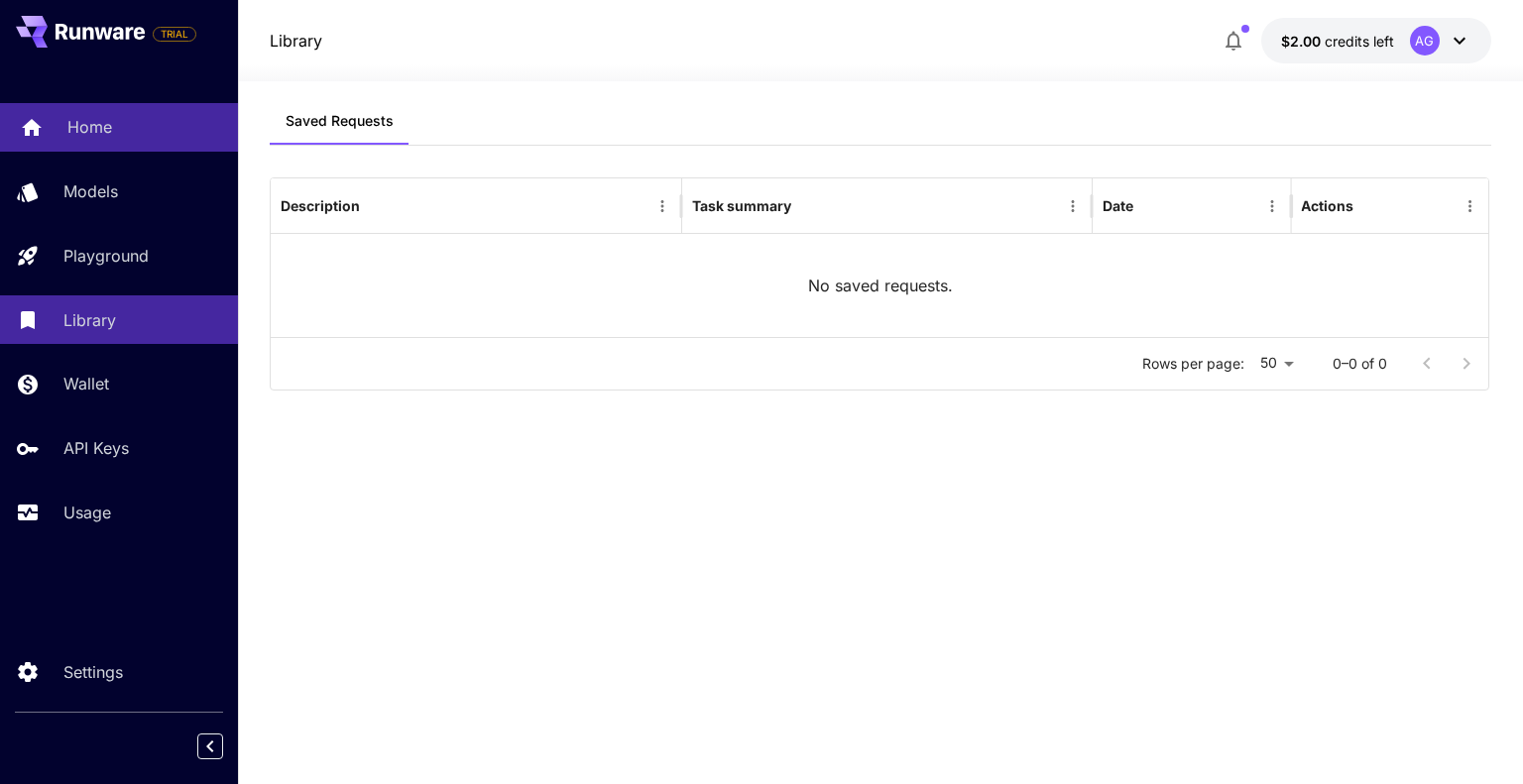
click at [103, 137] on p "Home" at bounding box center [90, 127] width 45 height 24
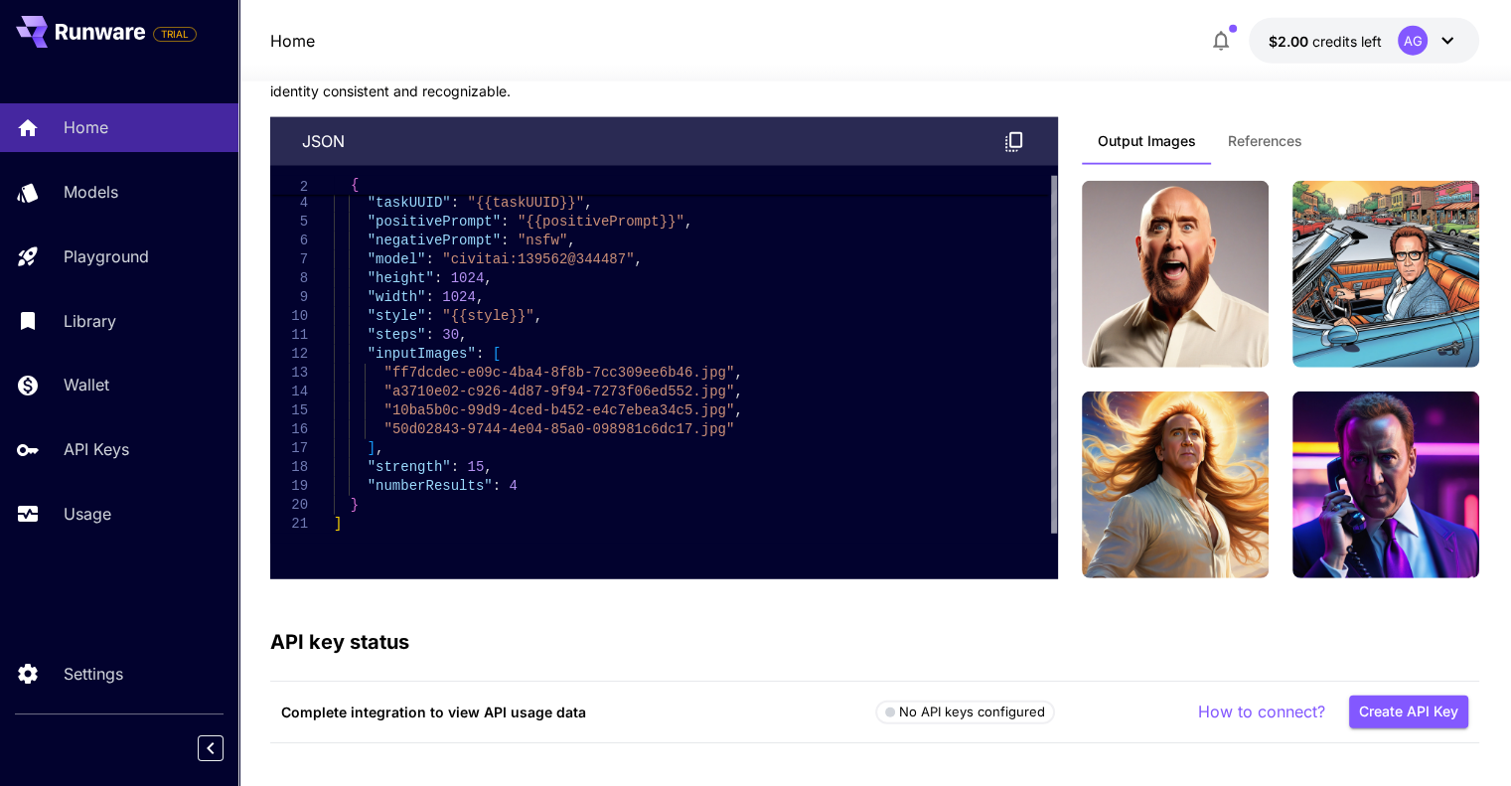
scroll to position [5121, 0]
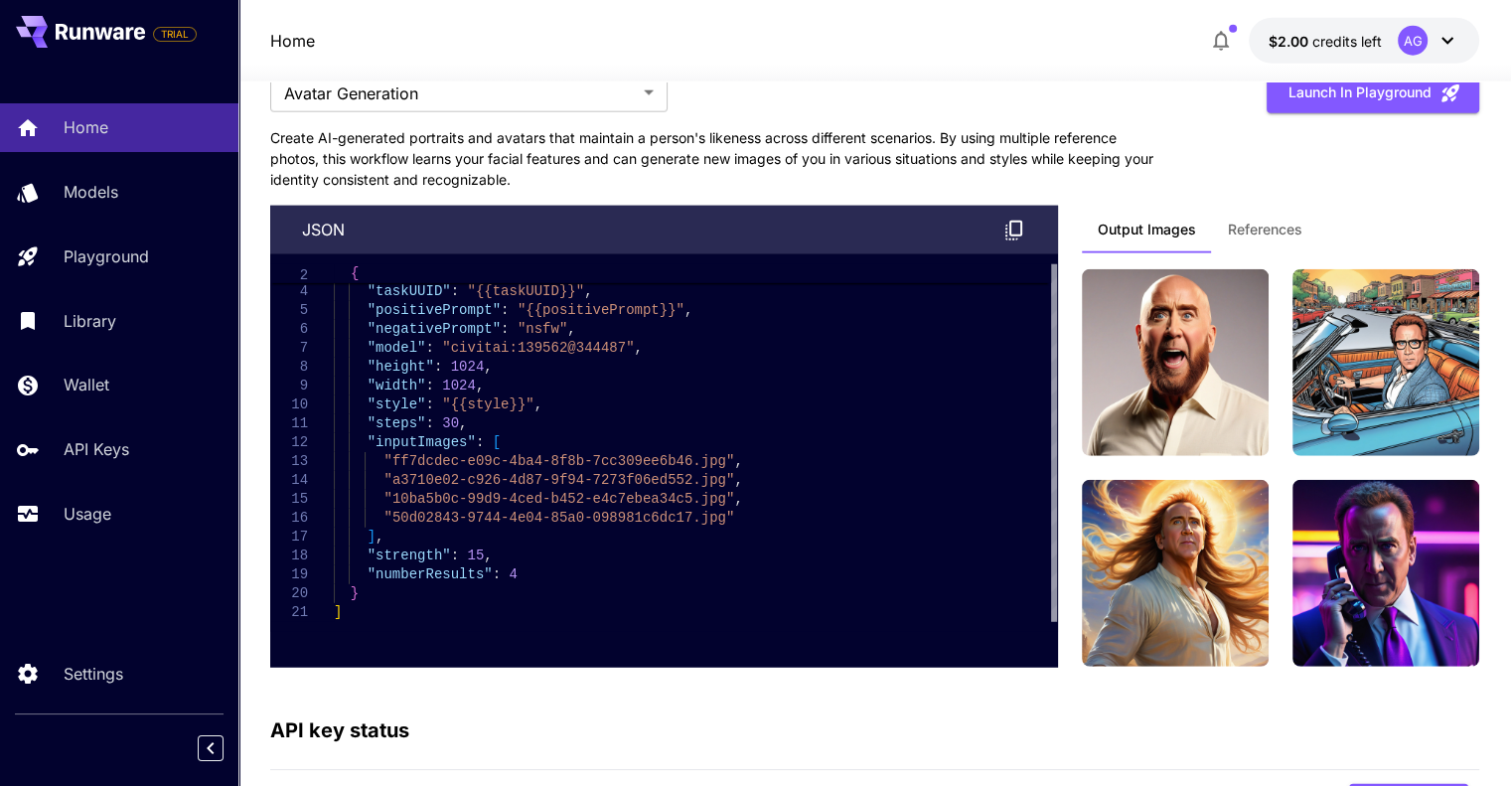
click at [1276, 222] on span "References" at bounding box center [1265, 230] width 75 height 18
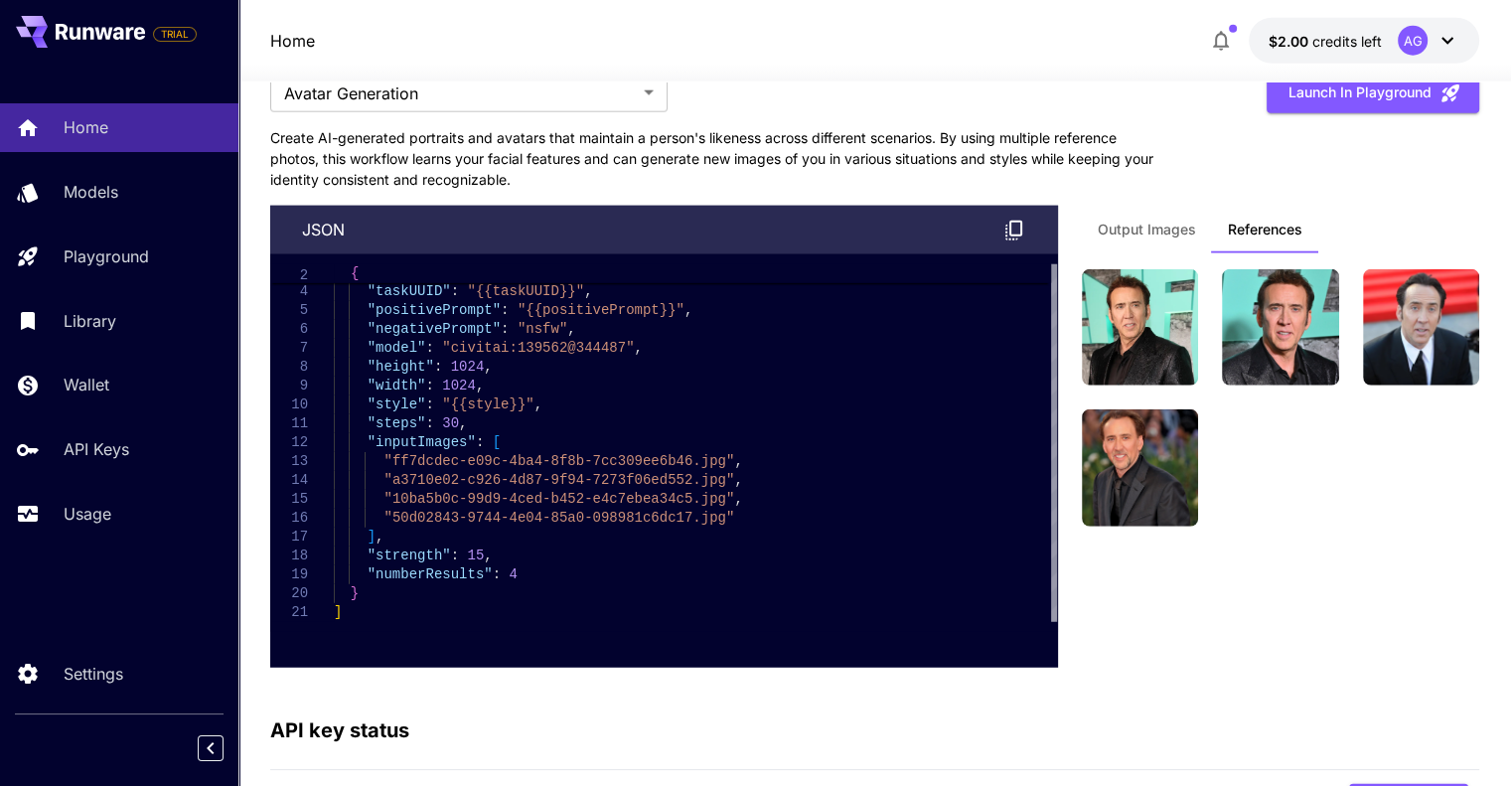
click at [1150, 221] on span "Output Images" at bounding box center [1147, 230] width 98 height 18
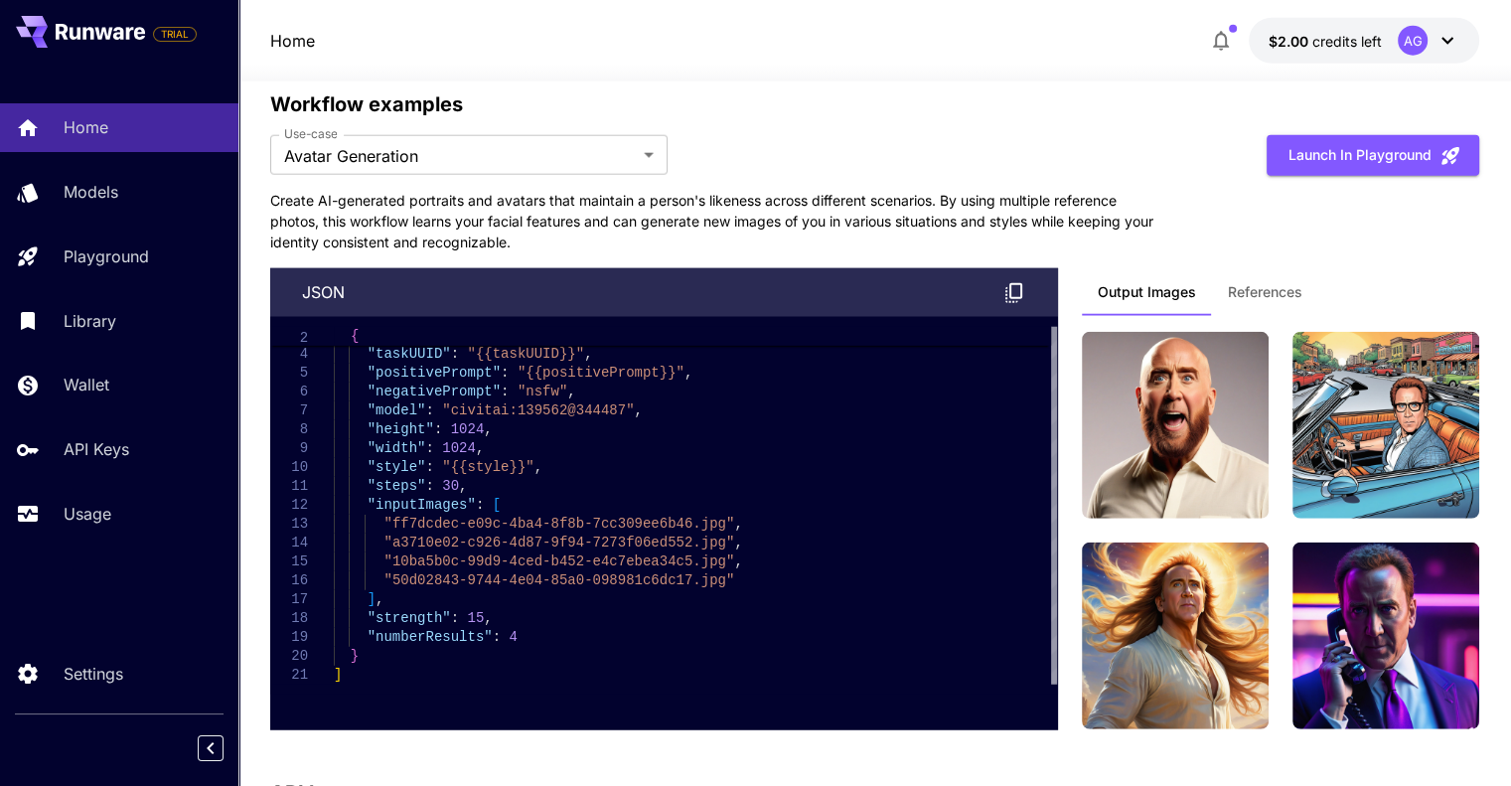
scroll to position [5057, 0]
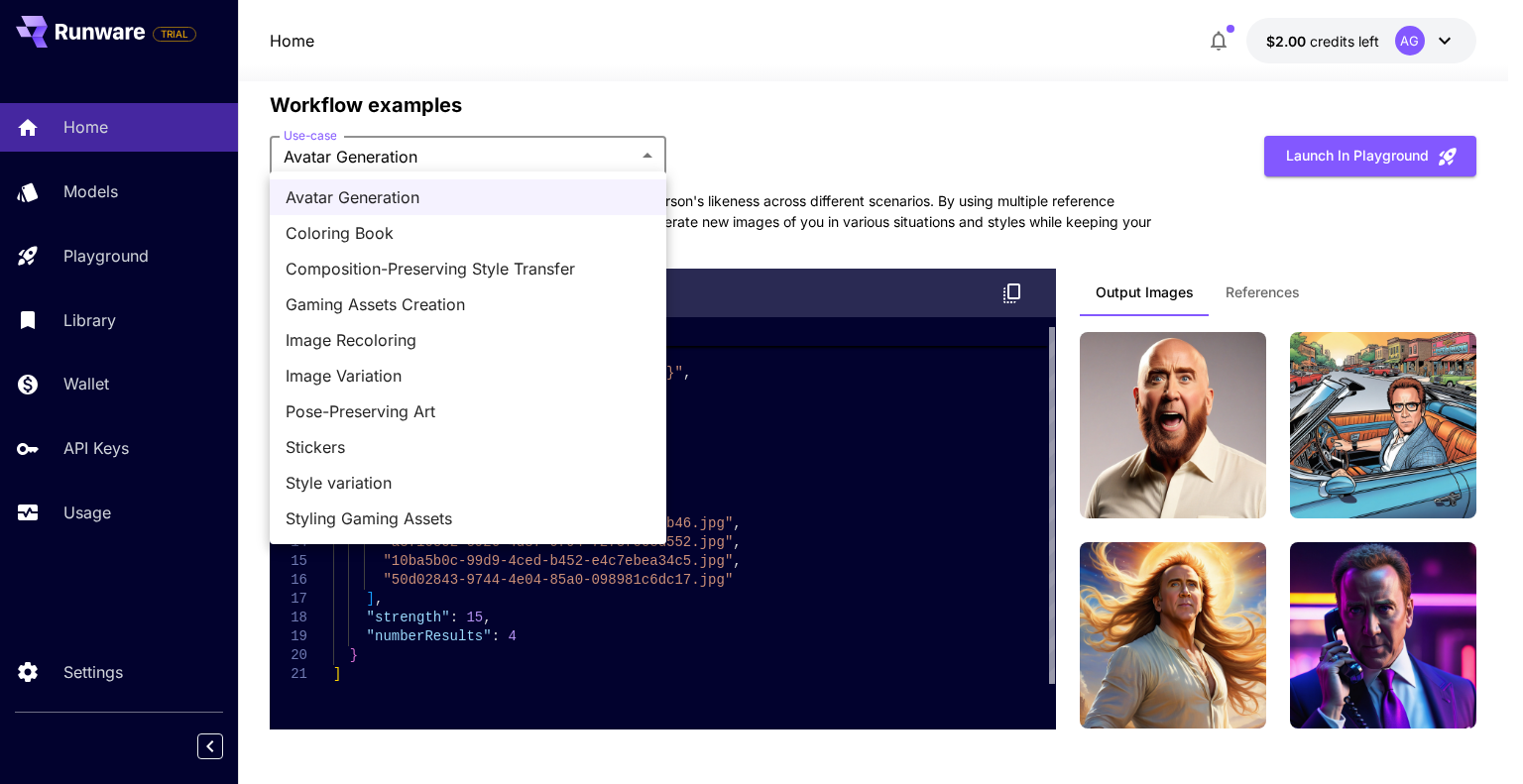
click at [548, 515] on span "Styling Gaming Assets" at bounding box center [468, 519] width 365 height 24
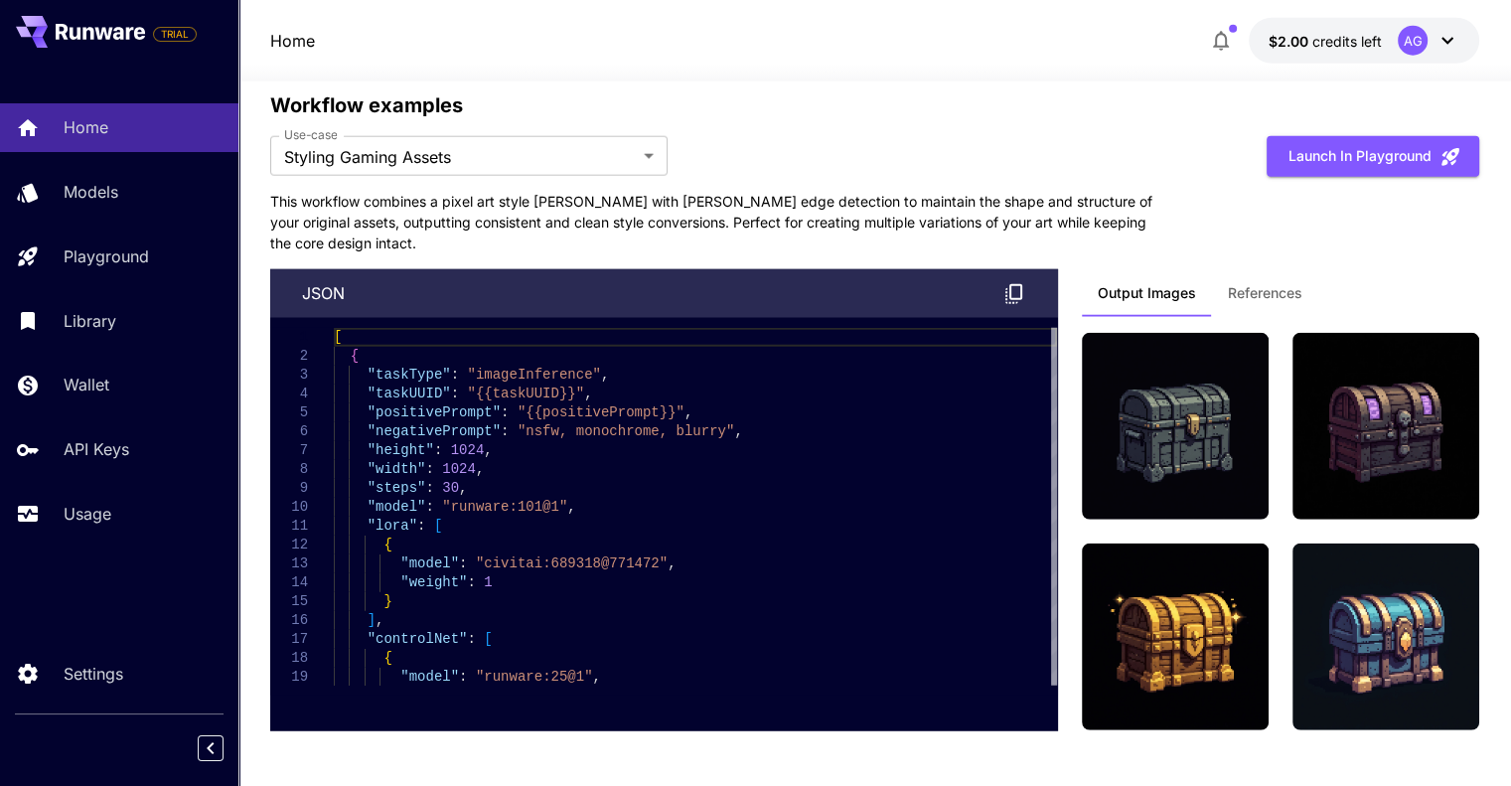
click at [724, 211] on p "This workflow combines a pixel art style [PERSON_NAME] with [PERSON_NAME] edge …" at bounding box center [717, 222] width 894 height 63
click at [1299, 317] on div "Output Images References" at bounding box center [1280, 301] width 397 height 64
click at [1267, 284] on span "References" at bounding box center [1265, 293] width 75 height 18
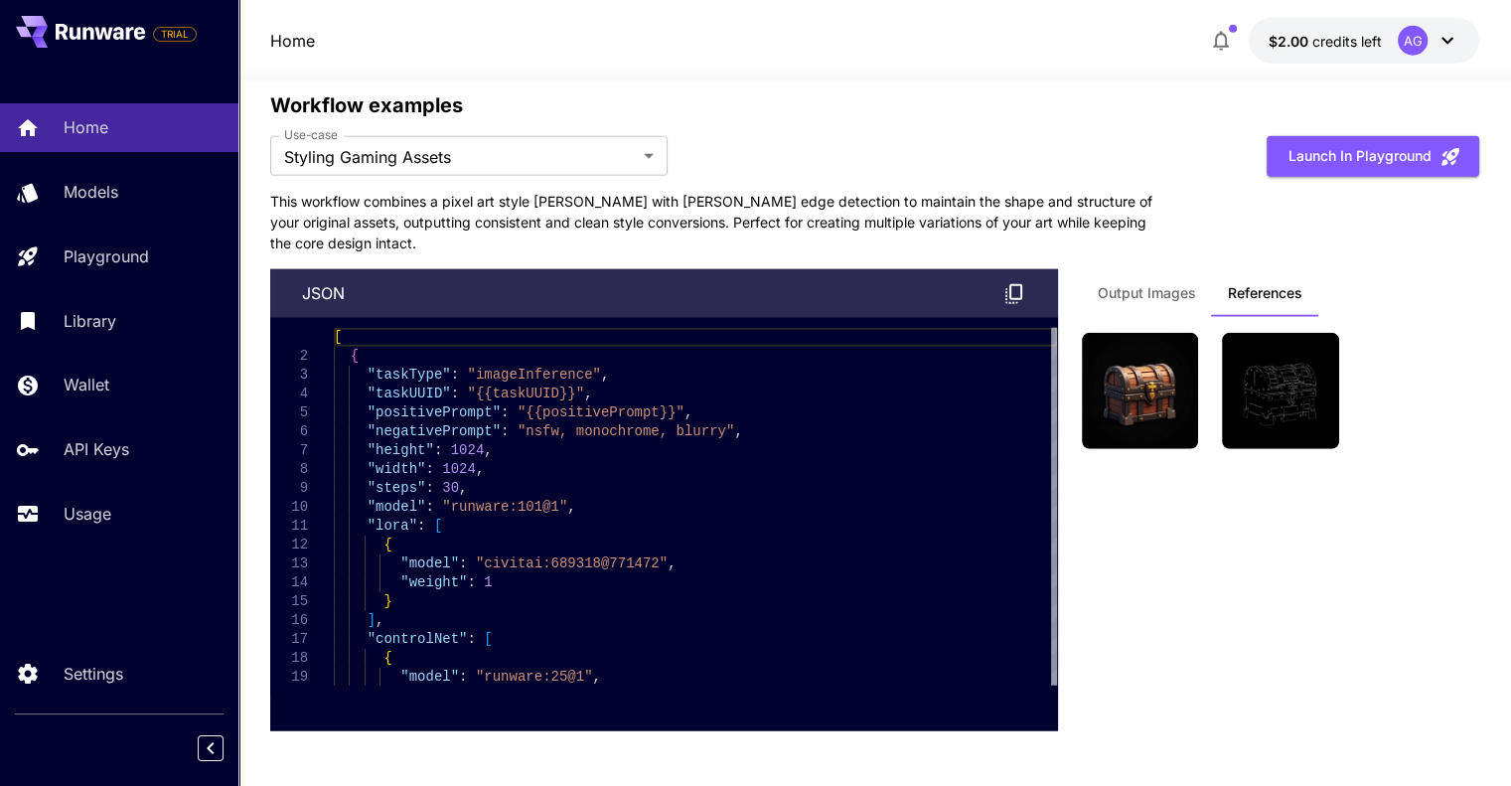
click at [1157, 289] on span "Output Images" at bounding box center [1147, 293] width 98 height 18
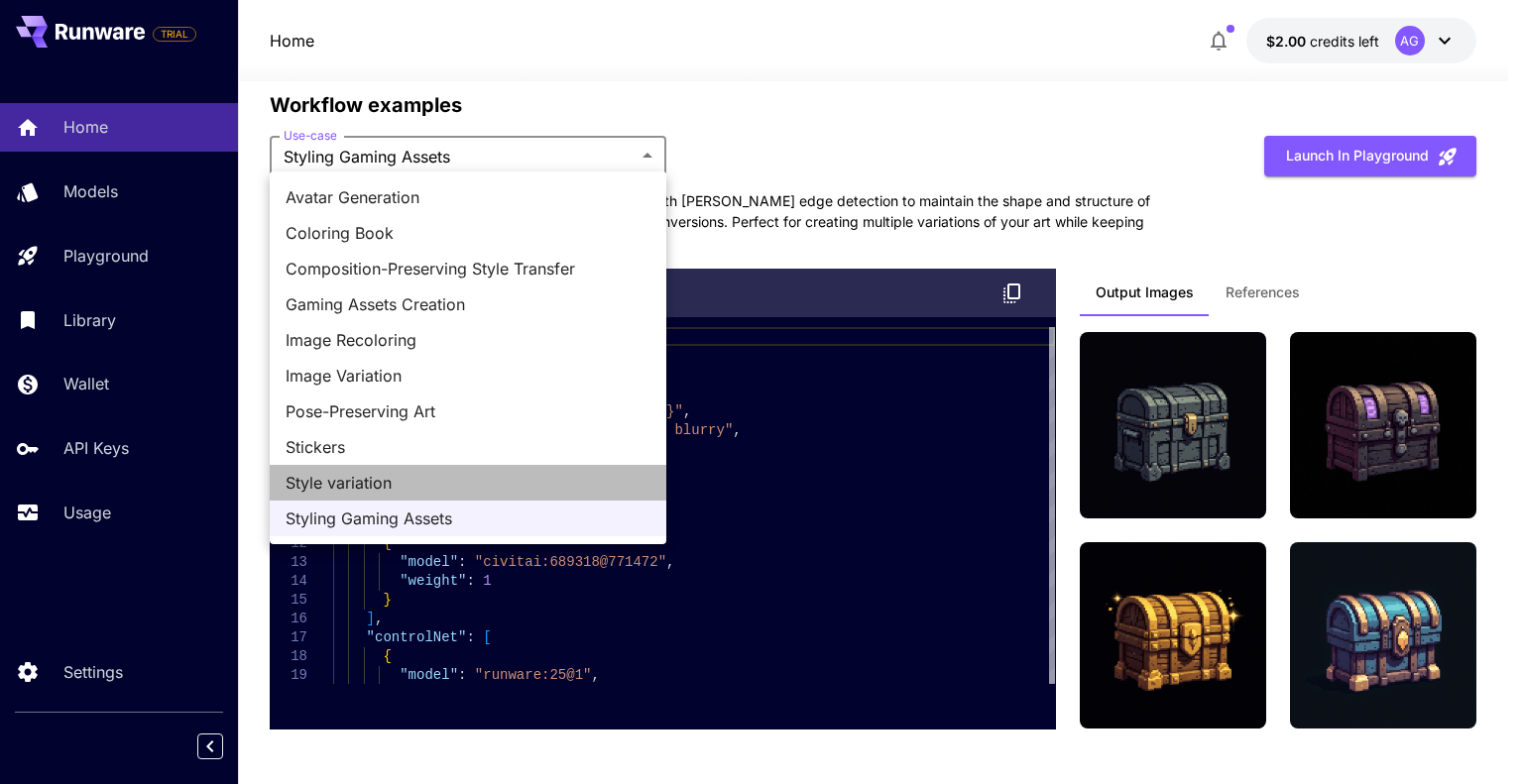
click at [431, 471] on span "Style variation" at bounding box center [468, 483] width 365 height 24
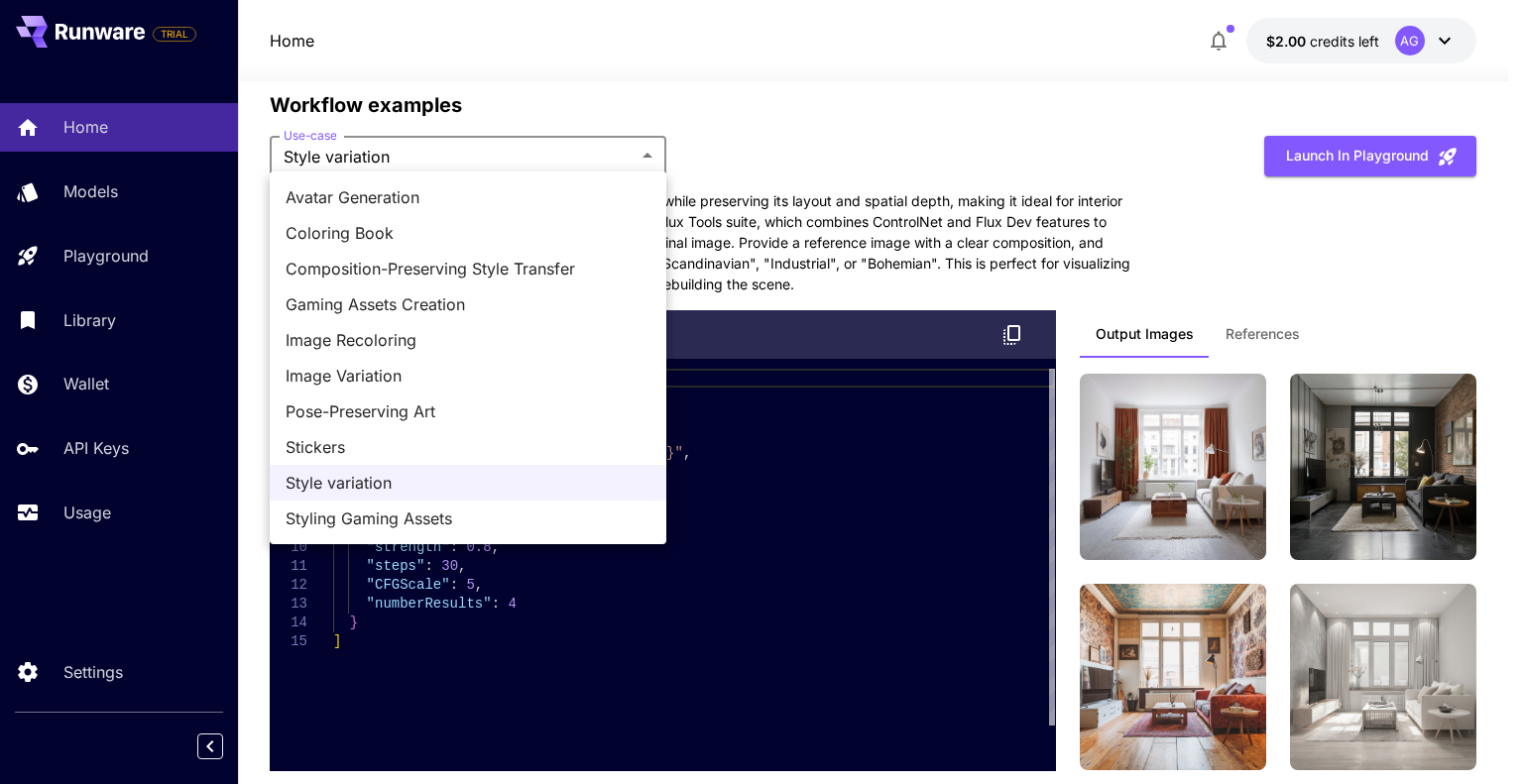
click at [430, 411] on span "Pose-Preserving Art" at bounding box center [468, 411] width 365 height 24
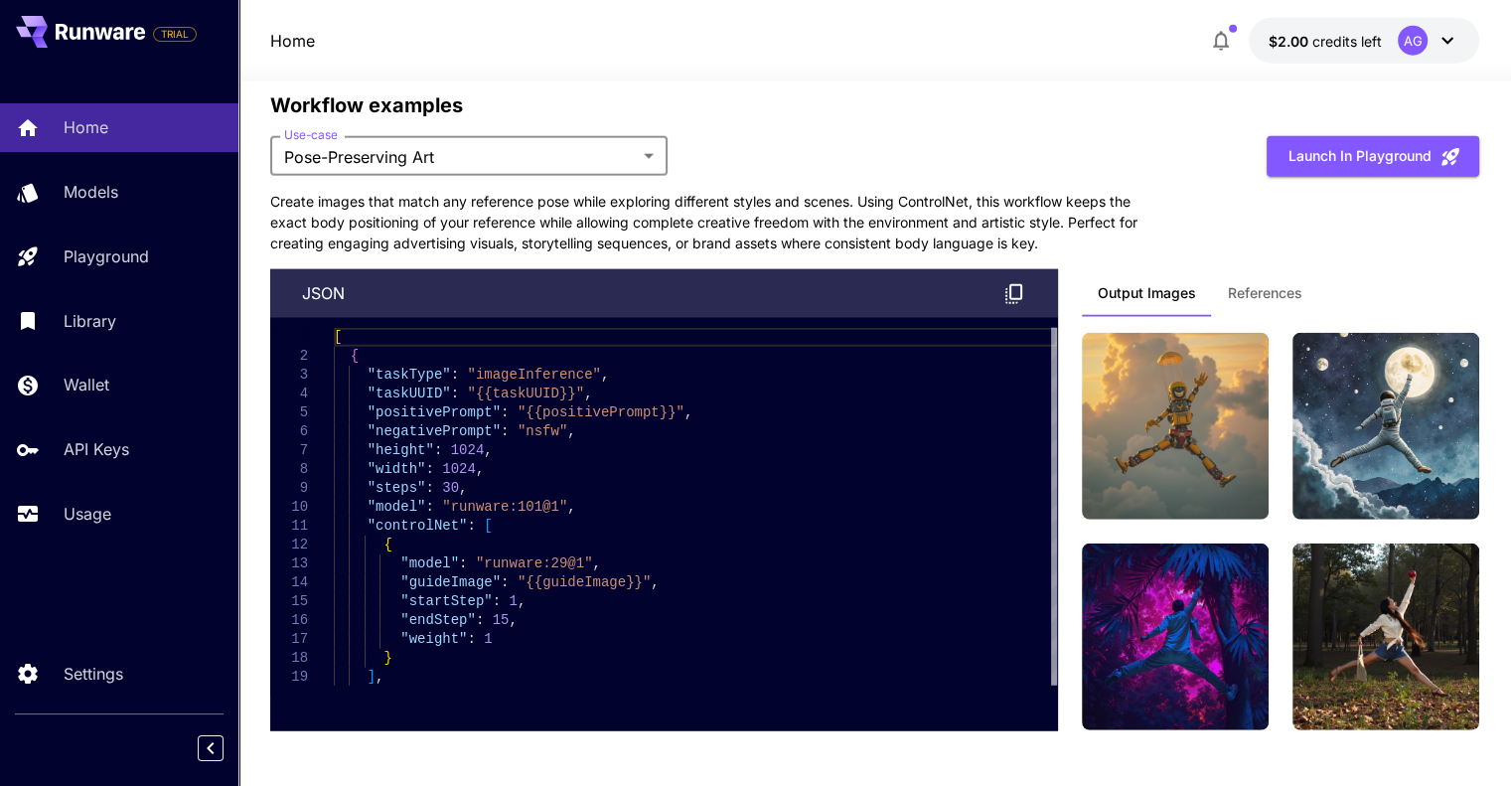
click at [1246, 294] on span "References" at bounding box center [1265, 293] width 75 height 18
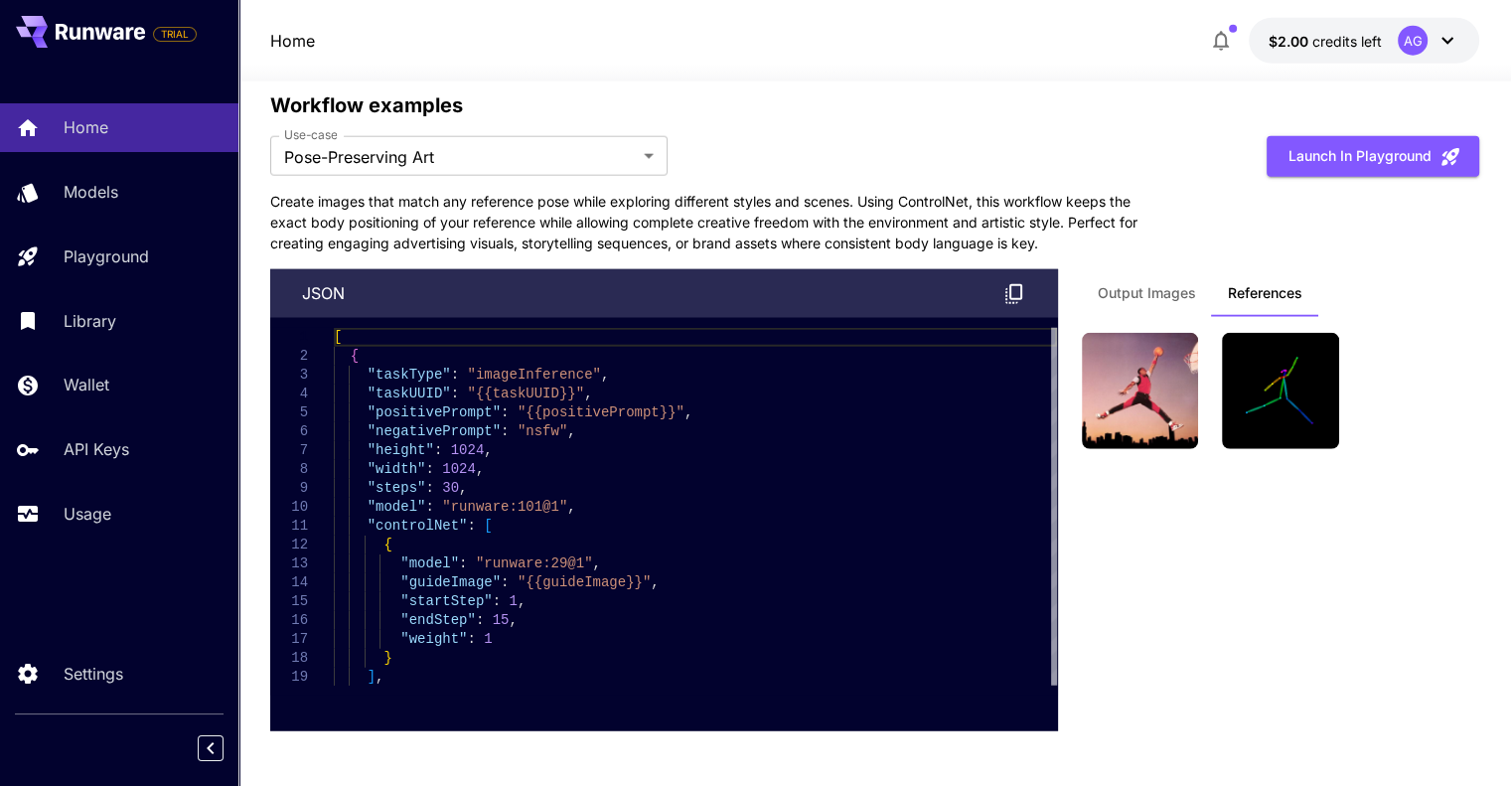
click at [1152, 290] on span "Output Images" at bounding box center [1147, 293] width 98 height 18
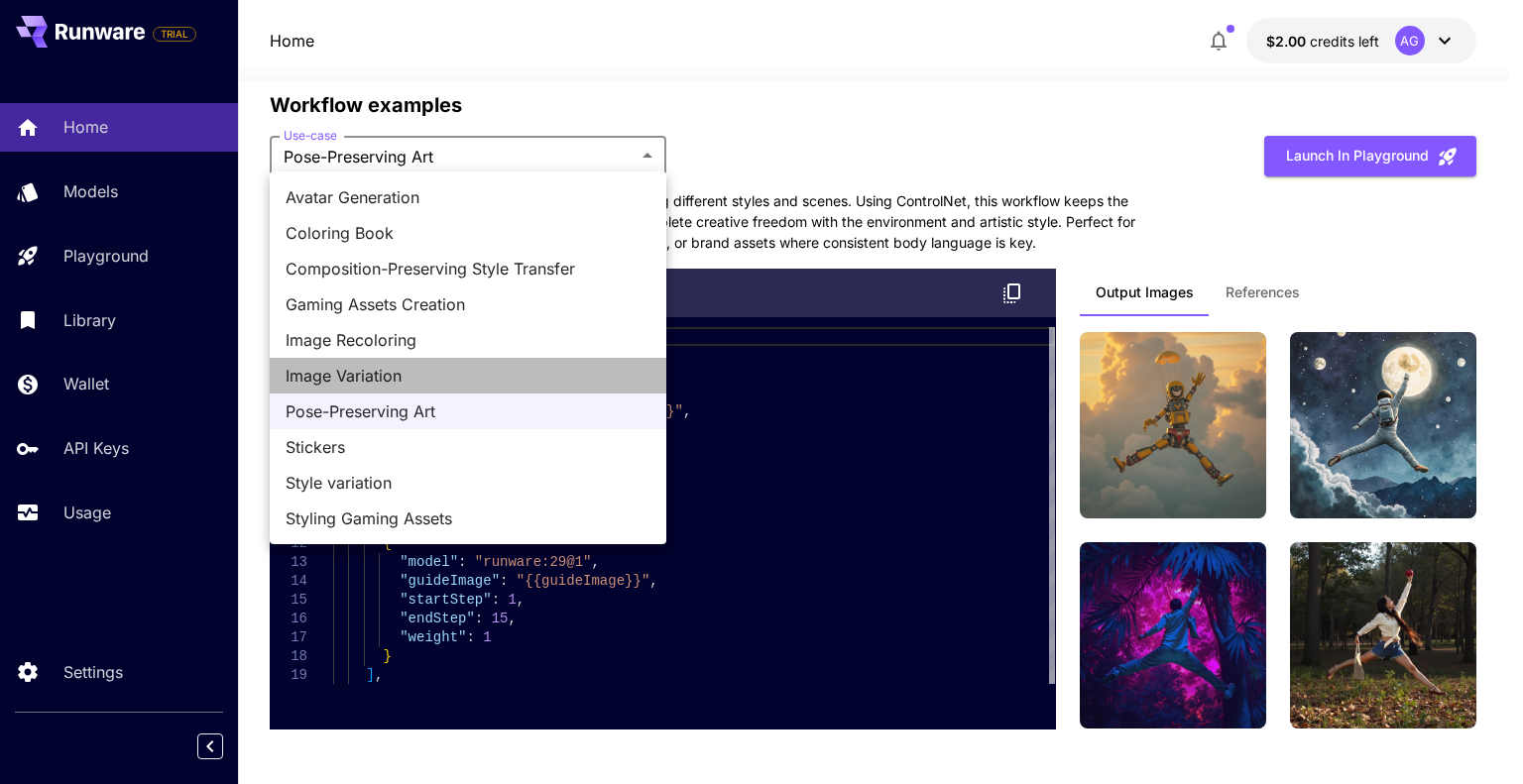
click at [425, 365] on span "Image Variation" at bounding box center [468, 376] width 365 height 24
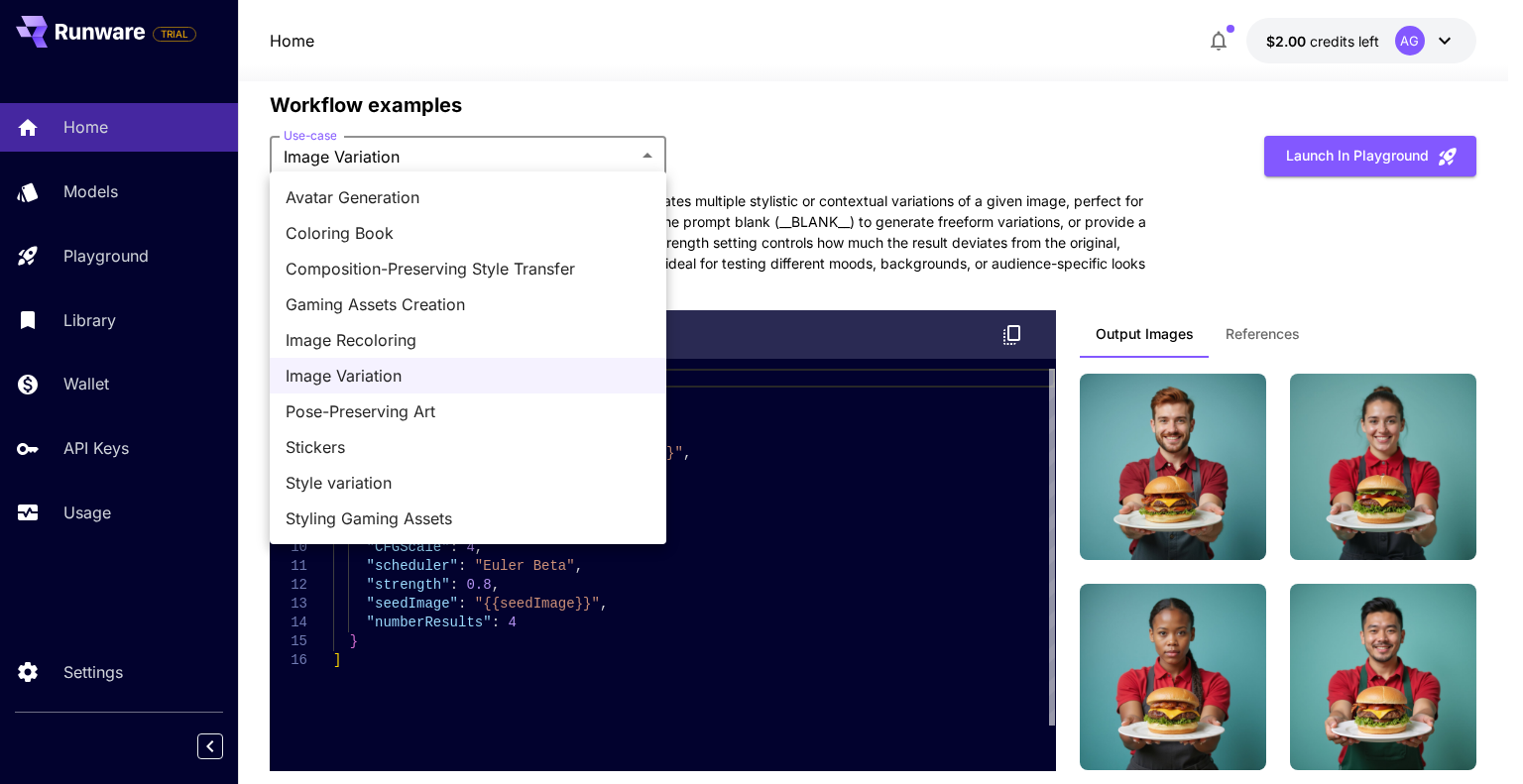
click at [462, 288] on li "Gaming Assets Creation" at bounding box center [467, 304] width 396 height 36
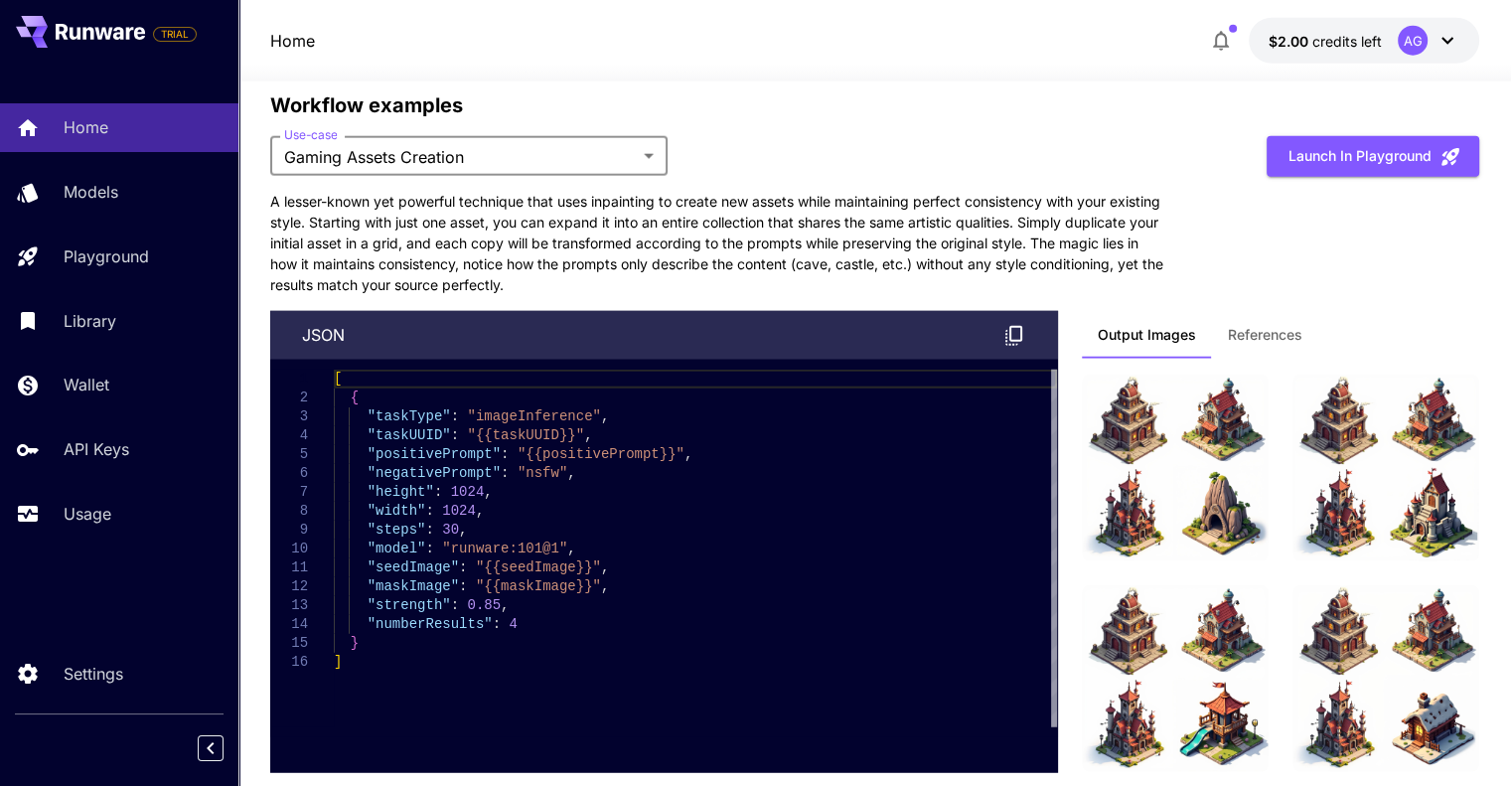
click at [1260, 346] on button "References" at bounding box center [1265, 335] width 106 height 48
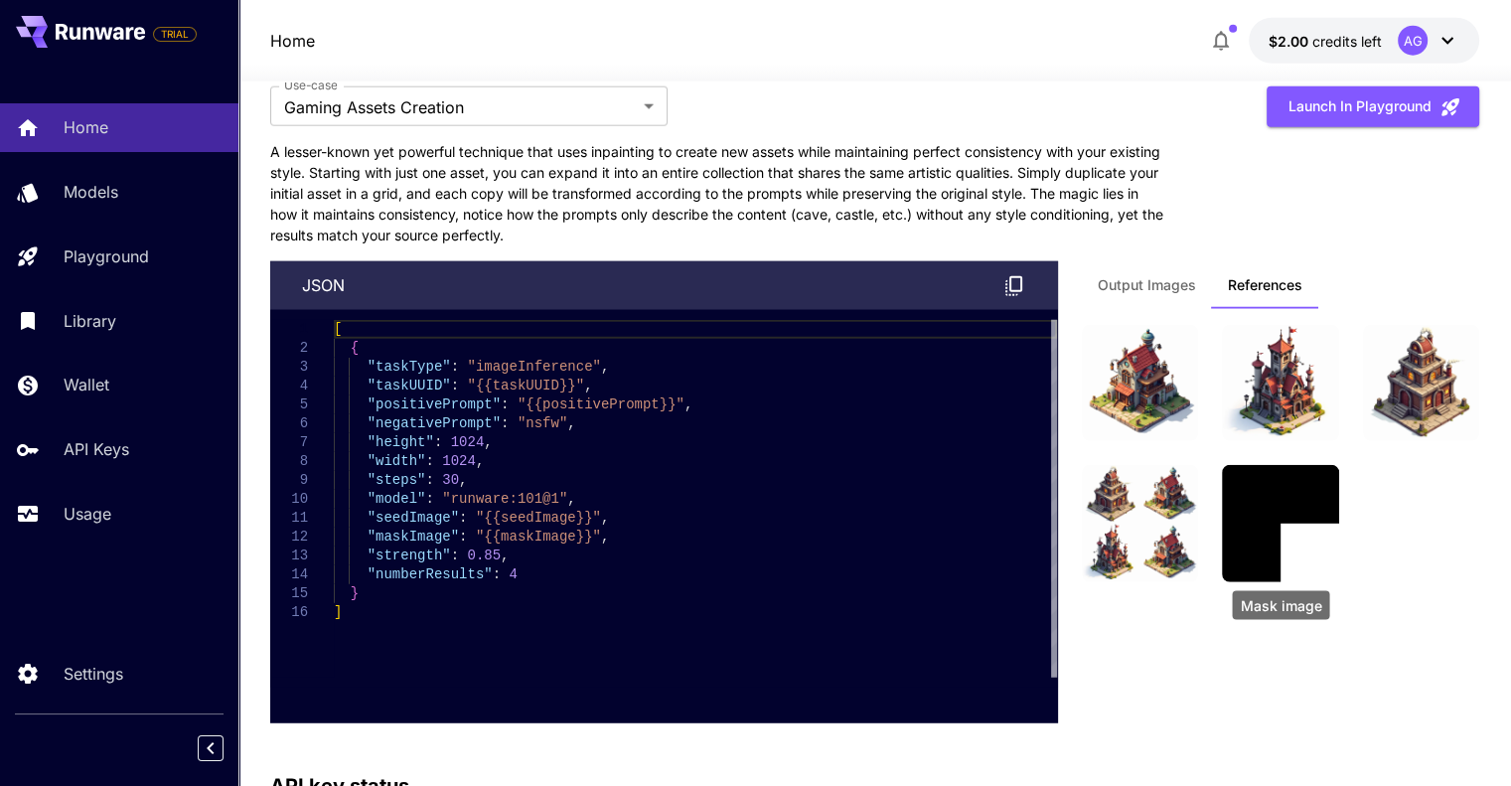
scroll to position [5109, 0]
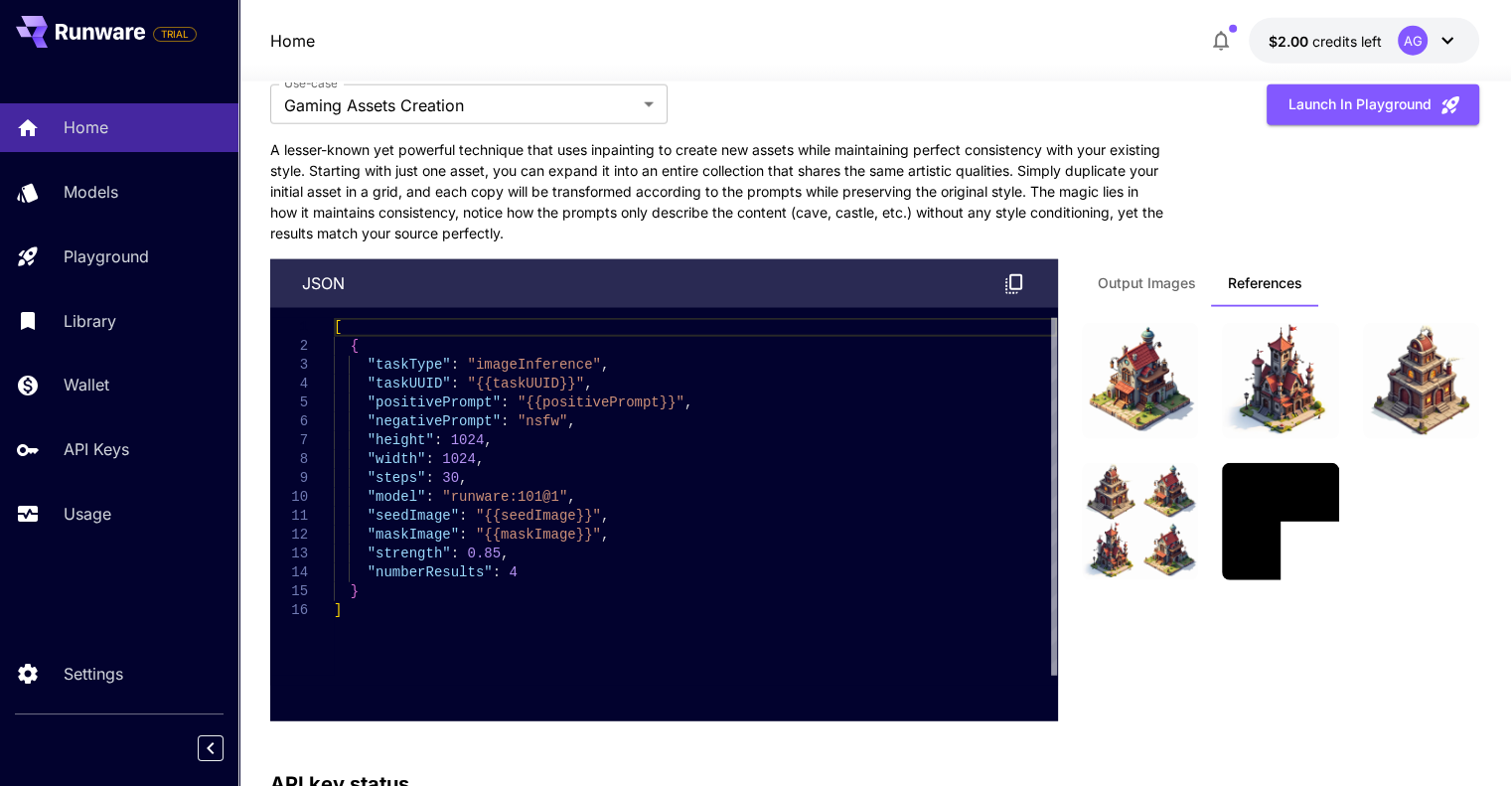
click at [1121, 282] on span "Output Images" at bounding box center [1147, 283] width 98 height 18
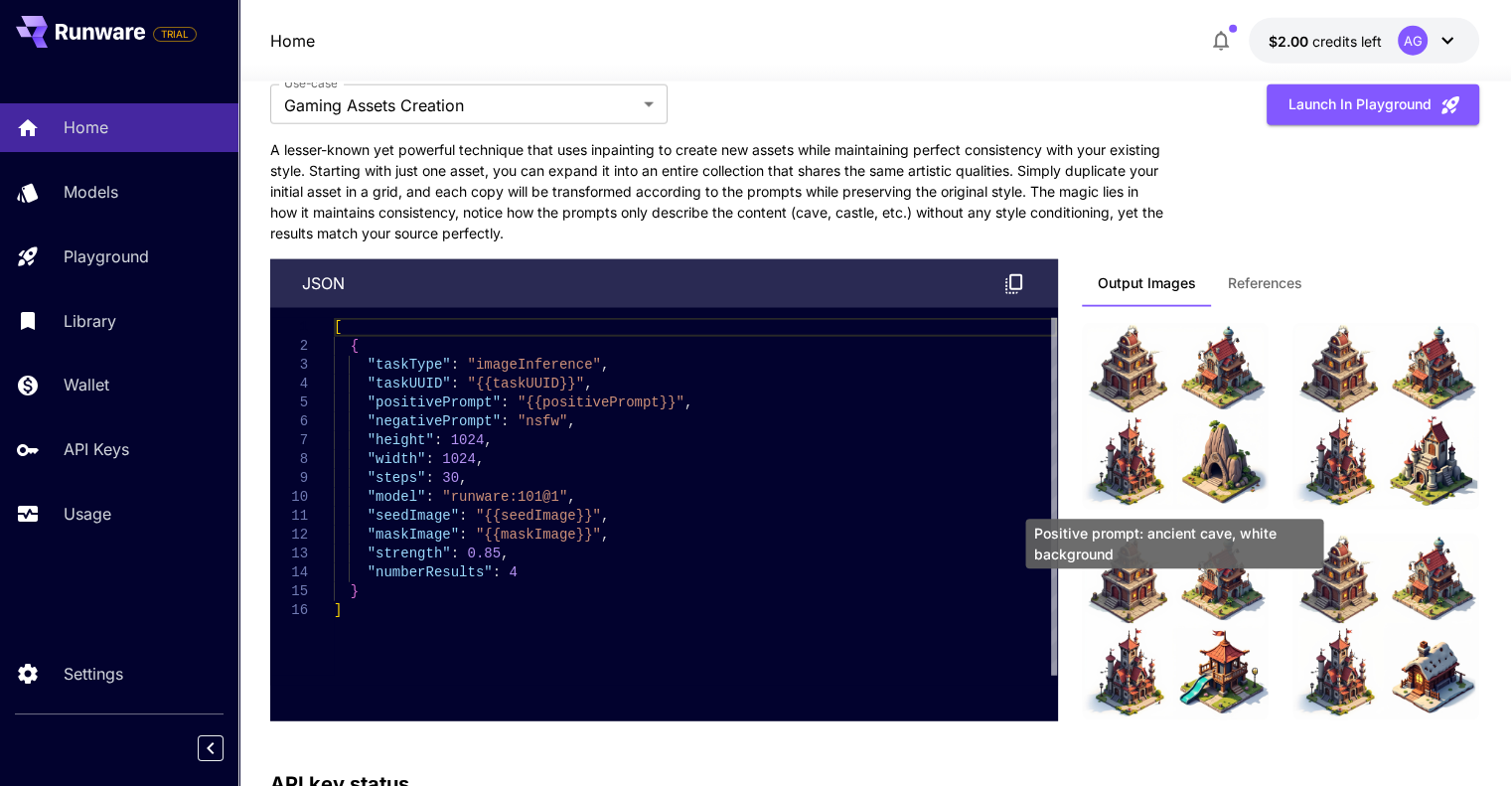
click at [1145, 340] on img at bounding box center [1175, 416] width 187 height 187
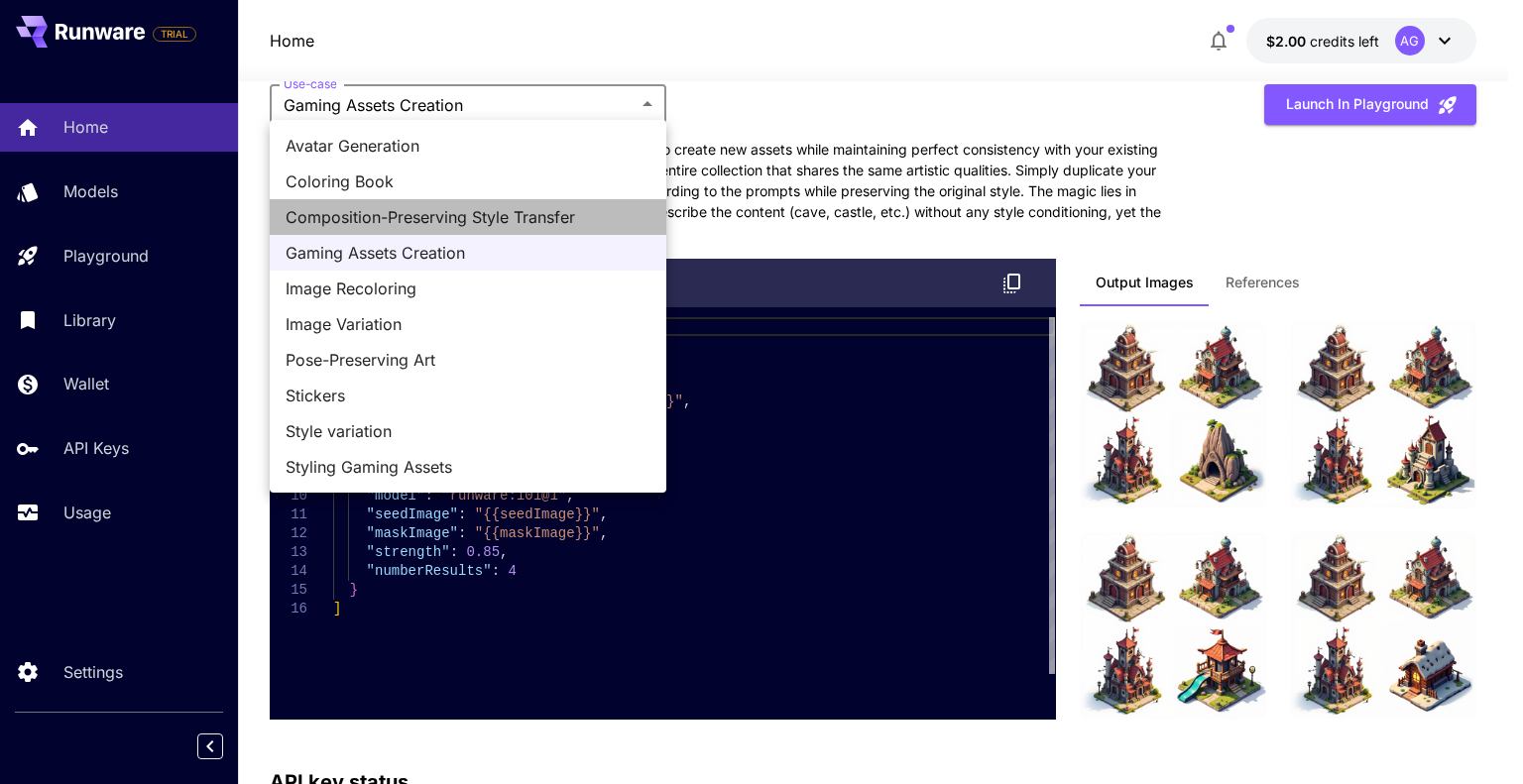
click at [357, 221] on span "Composition-Preserving Style Transfer" at bounding box center [468, 217] width 365 height 24
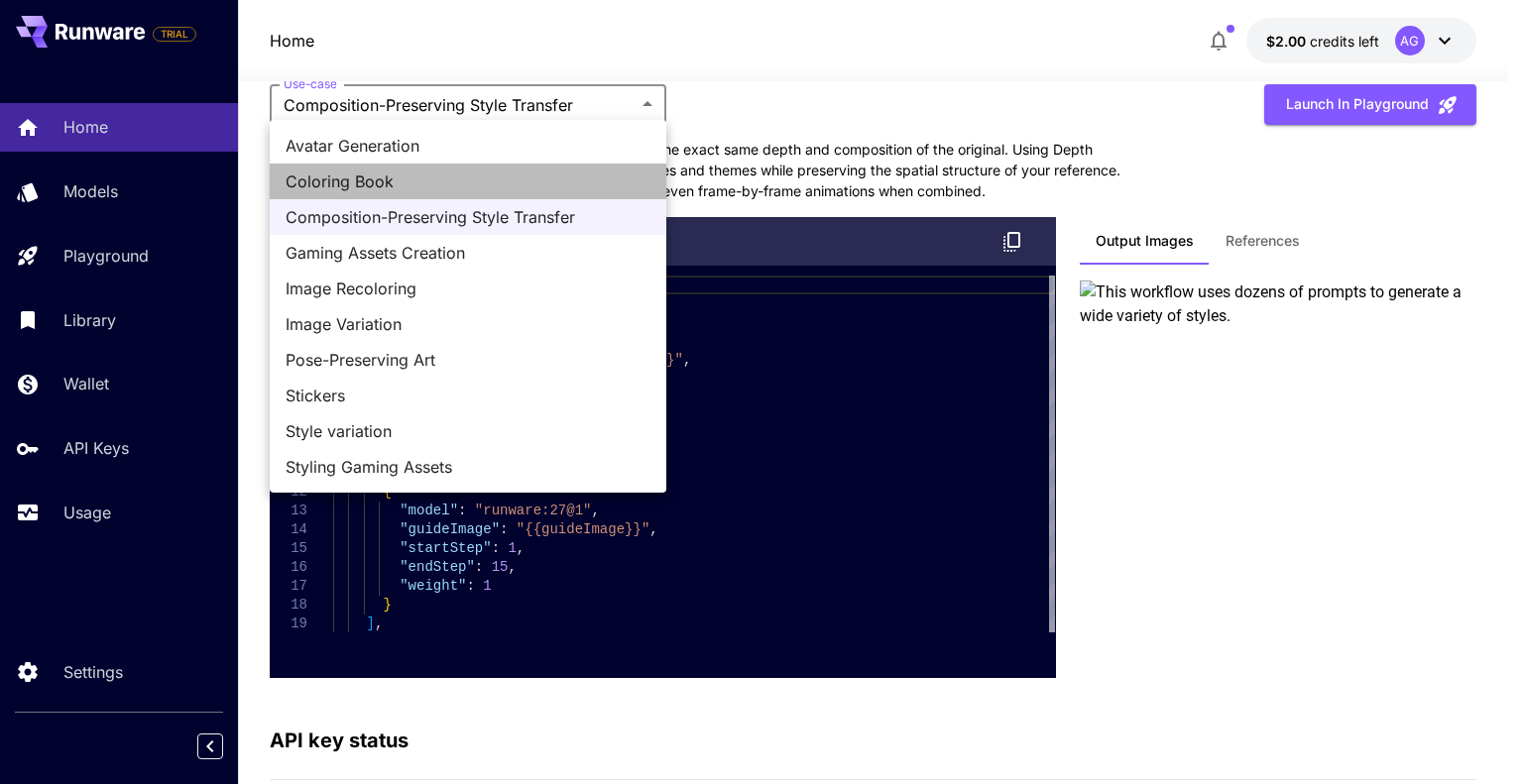
click at [413, 183] on span "Coloring Book" at bounding box center [468, 182] width 365 height 24
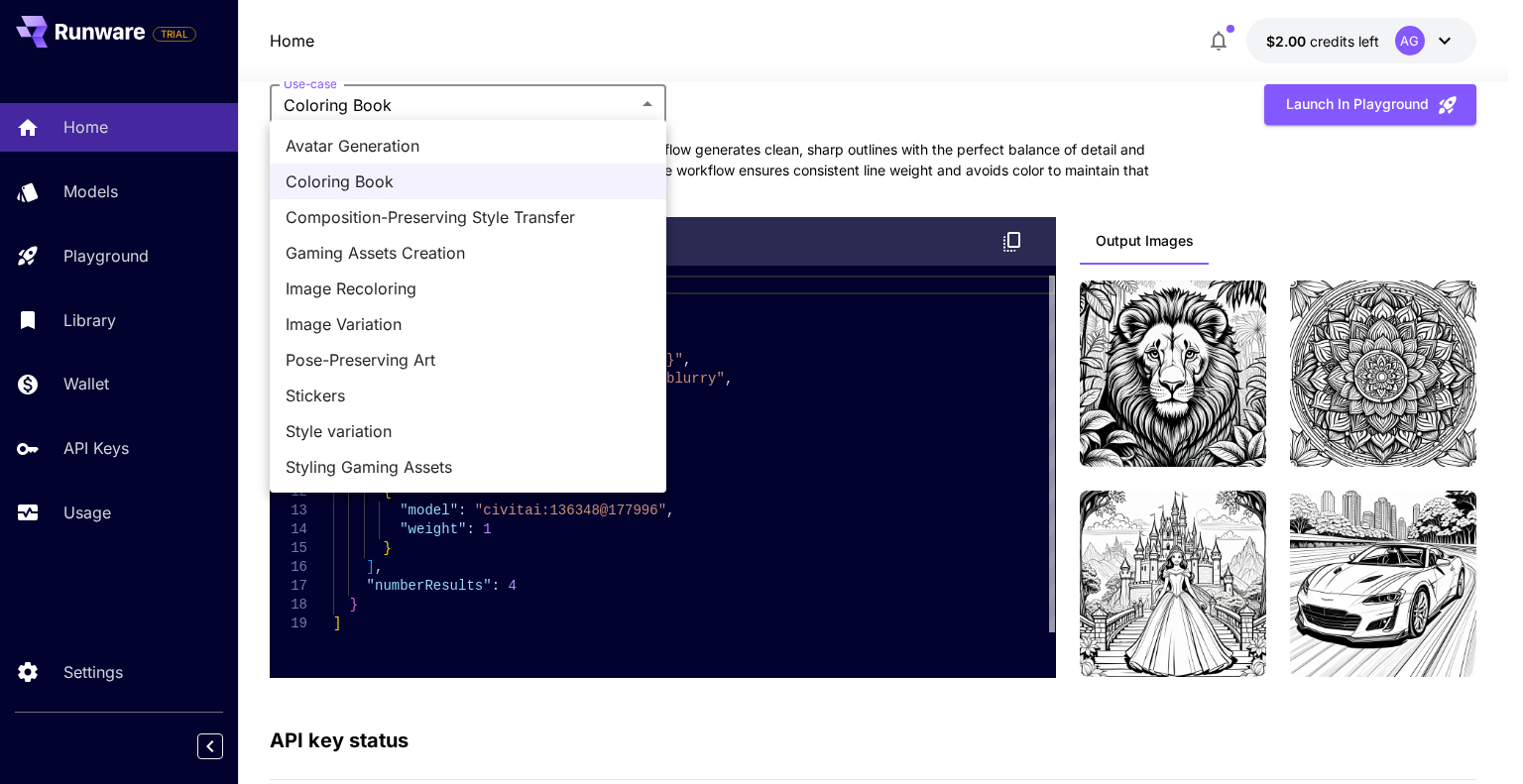
click at [428, 317] on span "Image Variation" at bounding box center [468, 324] width 365 height 24
type input "**********"
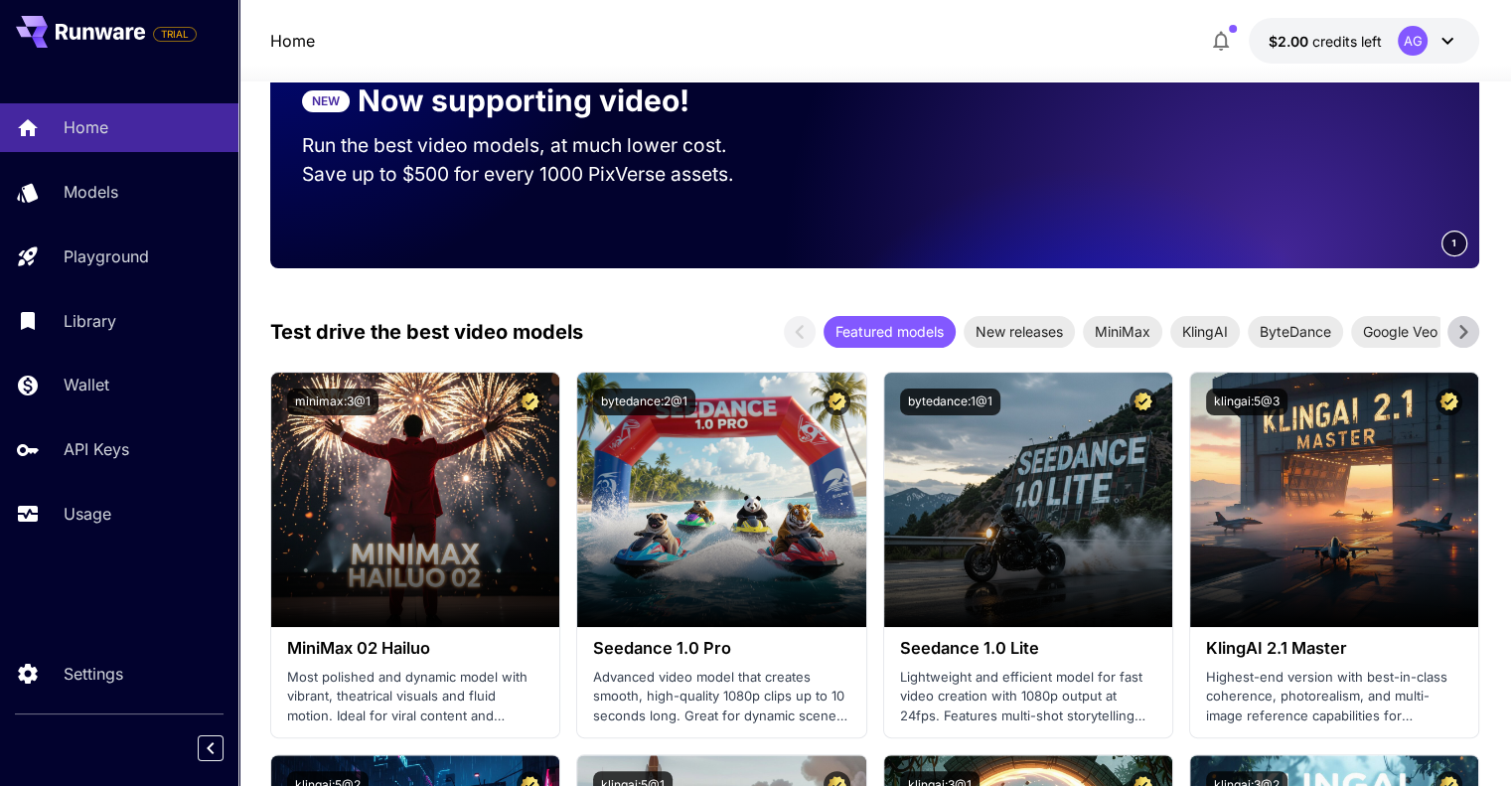
scroll to position [348, 0]
